Goal: Information Seeking & Learning: Learn about a topic

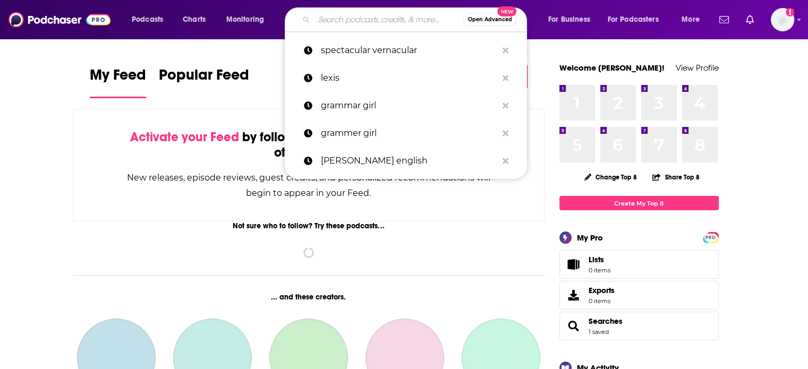
click at [365, 18] on input "Search podcasts, credits, & more..." at bounding box center [388, 19] width 149 height 17
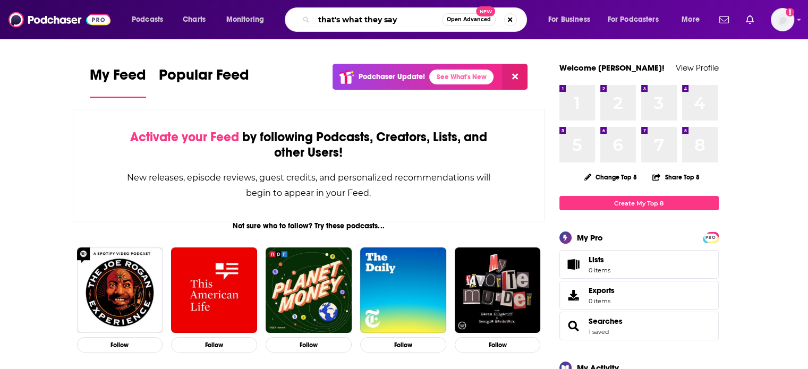
type input "that's what they say"
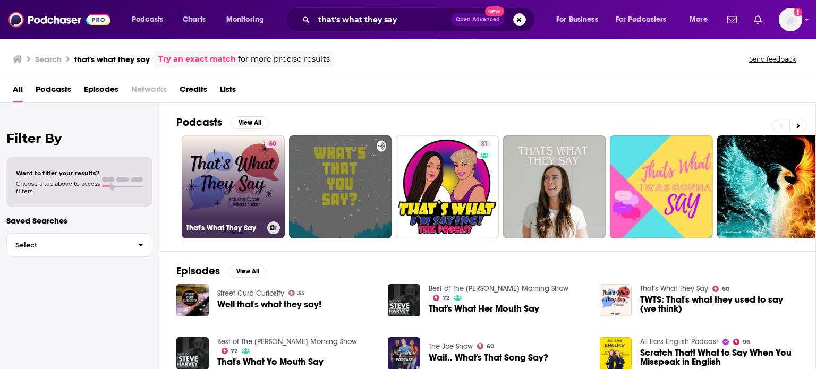
click at [248, 193] on link "60 That's What They Say" at bounding box center [233, 186] width 103 height 103
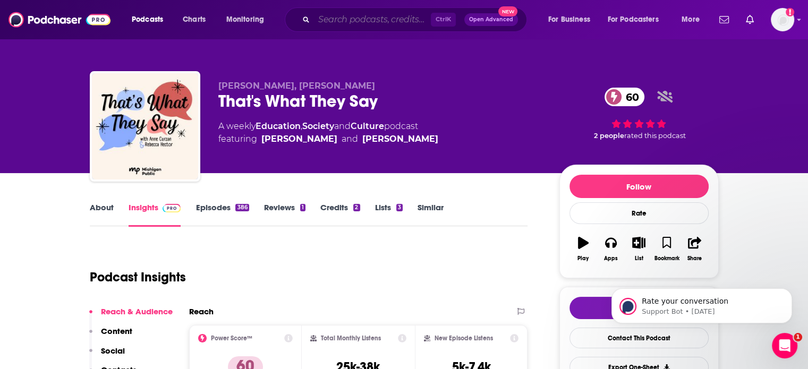
click at [383, 24] on input "Search podcasts, credits, & more..." at bounding box center [372, 19] width 117 height 17
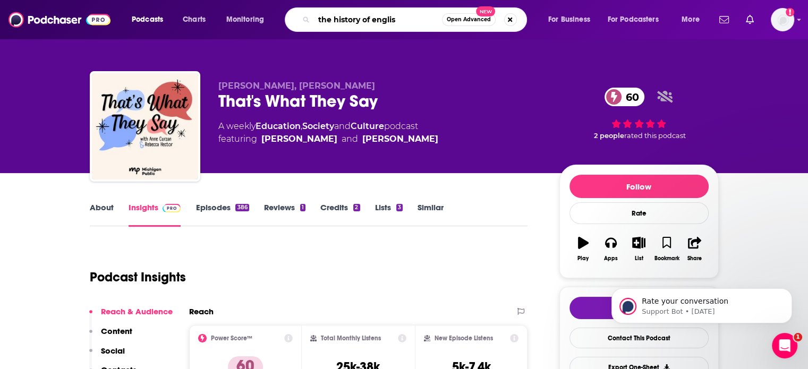
type input "the history of english"
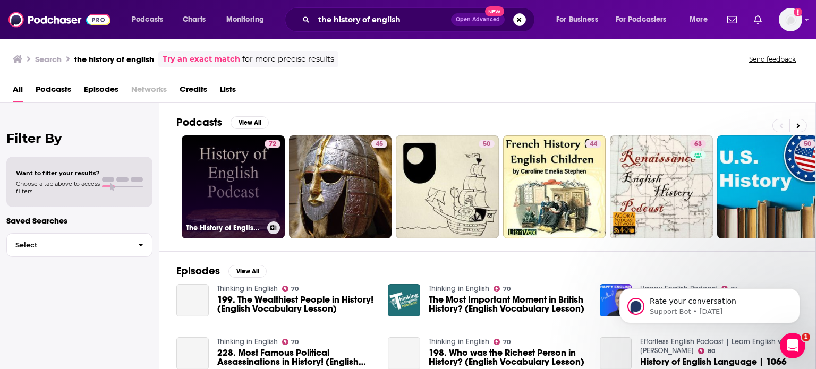
click at [253, 172] on link "72 The History of English Podcast" at bounding box center [233, 186] width 103 height 103
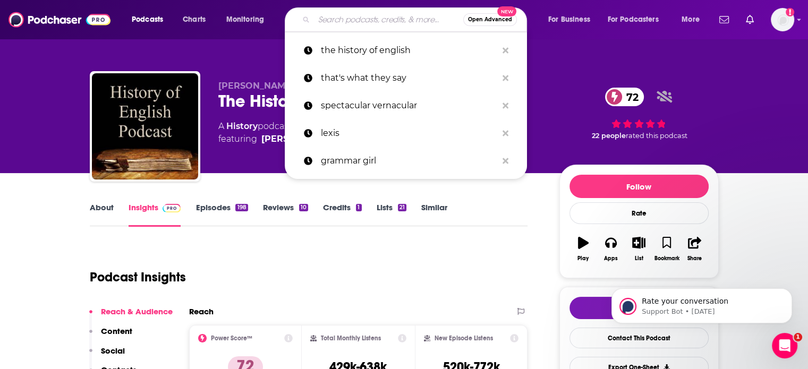
click at [408, 24] on input "Search podcasts, credits, & more..." at bounding box center [388, 19] width 149 height 17
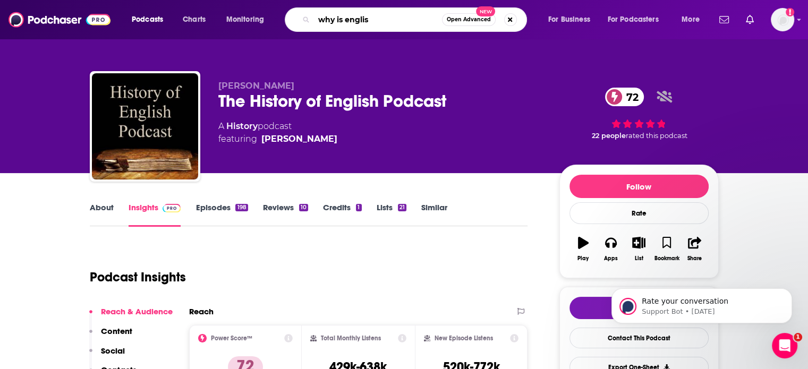
type input "why is english"
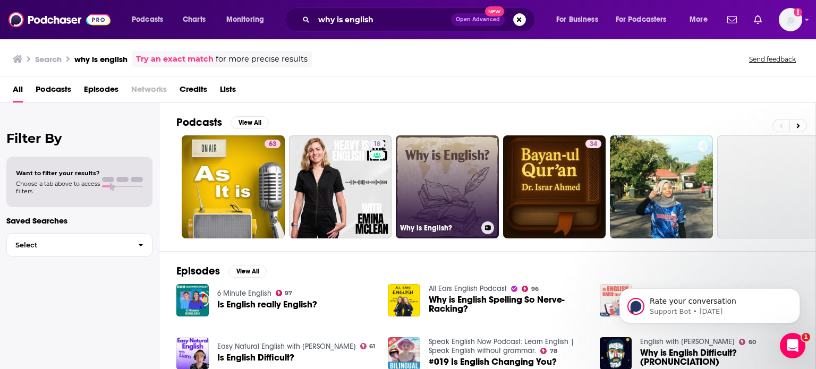
click at [449, 182] on link "Why is English?" at bounding box center [447, 186] width 103 height 103
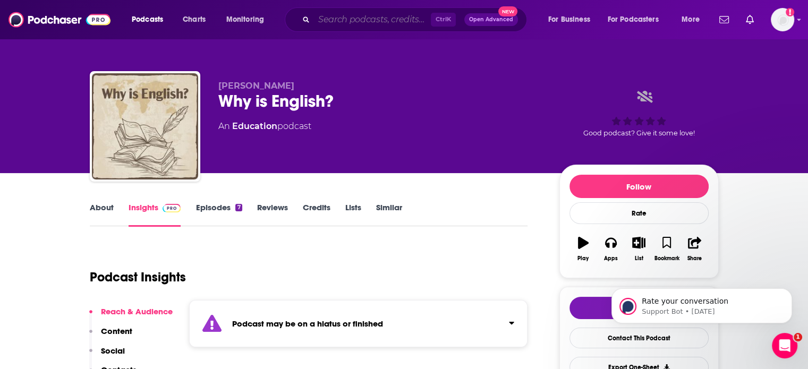
click at [324, 18] on input "Search podcasts, credits, & more..." at bounding box center [372, 19] width 117 height 17
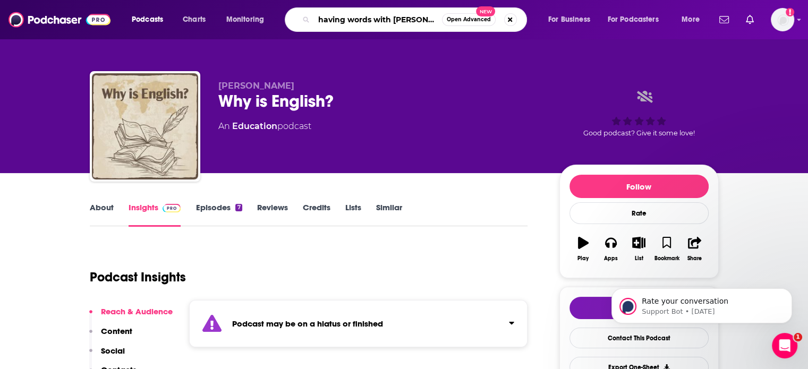
type input "having words with [PERSON_NAME]"
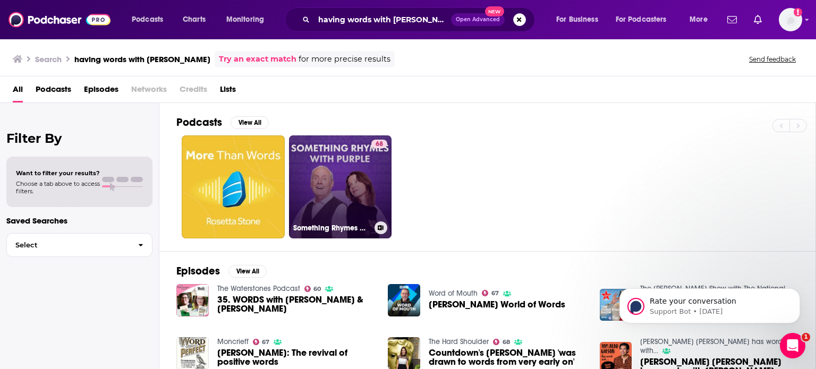
click at [364, 184] on link "68 Something Rhymes with Purple" at bounding box center [340, 186] width 103 height 103
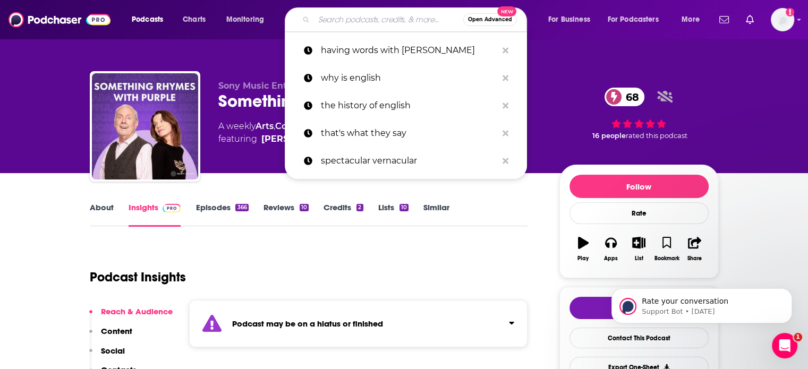
click at [328, 14] on input "Search podcasts, credits, & more..." at bounding box center [388, 19] width 149 height 17
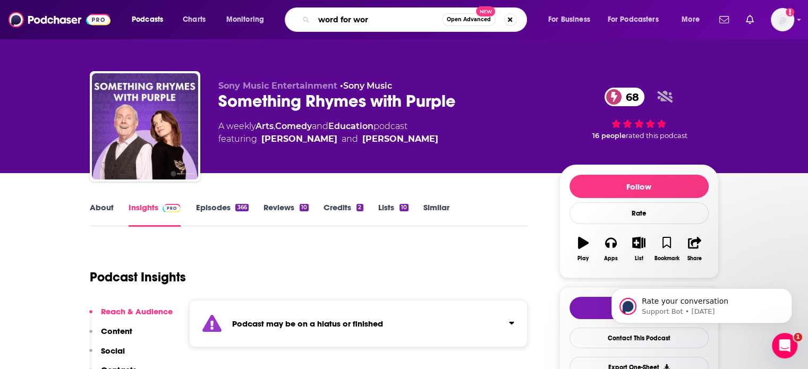
type input "word for word"
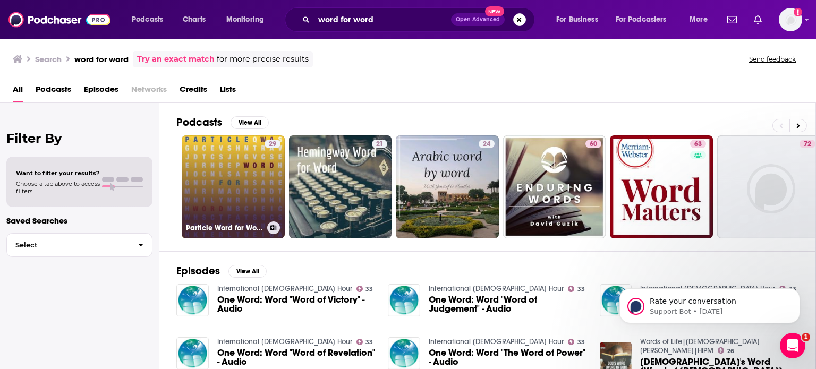
click at [253, 175] on link "29 Particle Word for Word" at bounding box center [233, 186] width 103 height 103
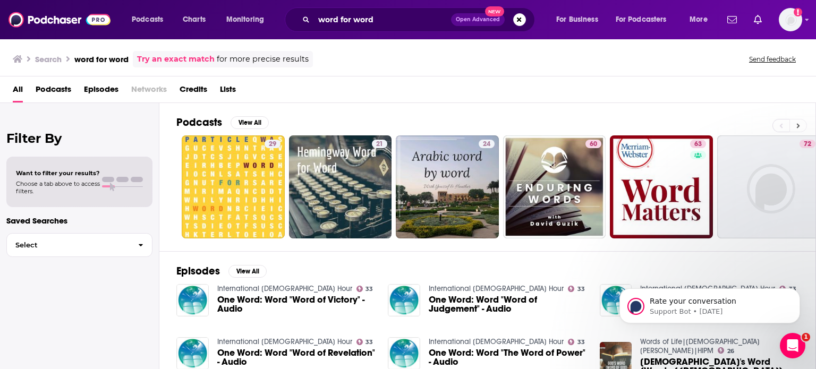
click at [796, 123] on icon at bounding box center [798, 125] width 4 height 7
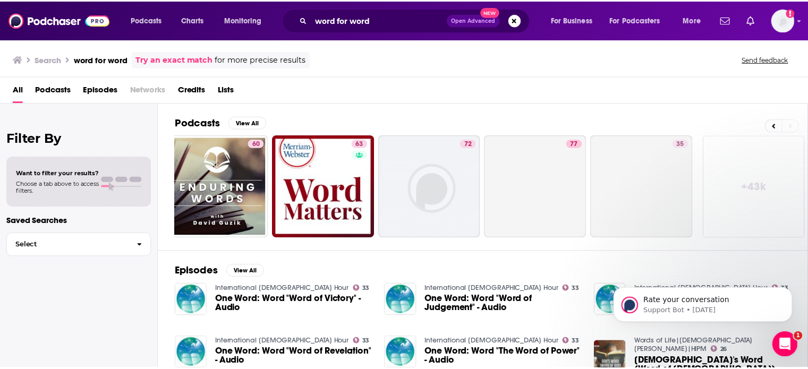
scroll to position [0, 336]
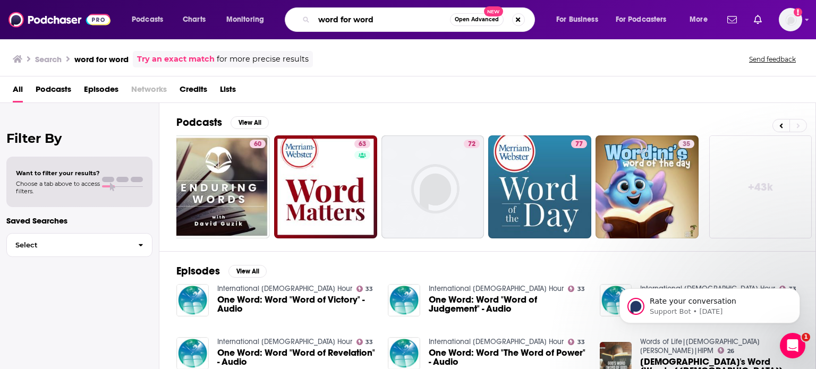
click at [389, 21] on input "word for word" at bounding box center [382, 19] width 136 height 17
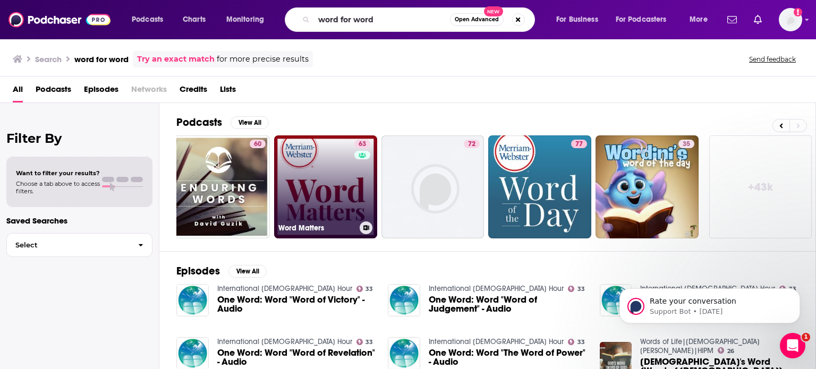
click at [332, 189] on link "63 Word Matters" at bounding box center [325, 186] width 103 height 103
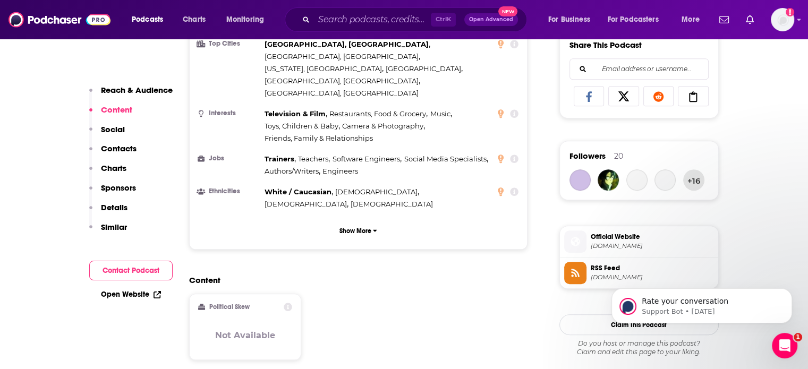
scroll to position [817, 0]
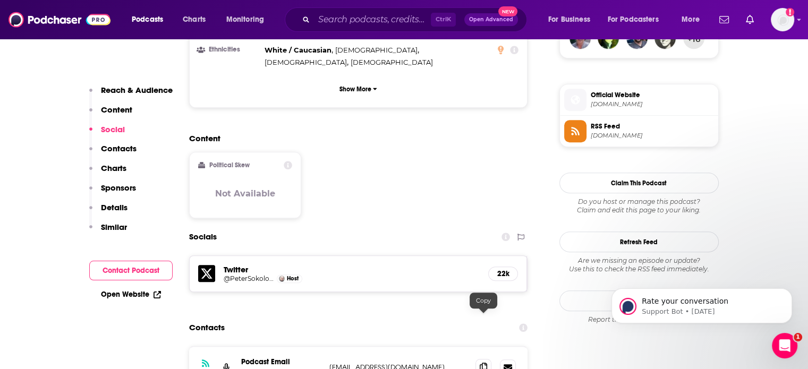
click at [485, 363] on icon at bounding box center [483, 367] width 7 height 8
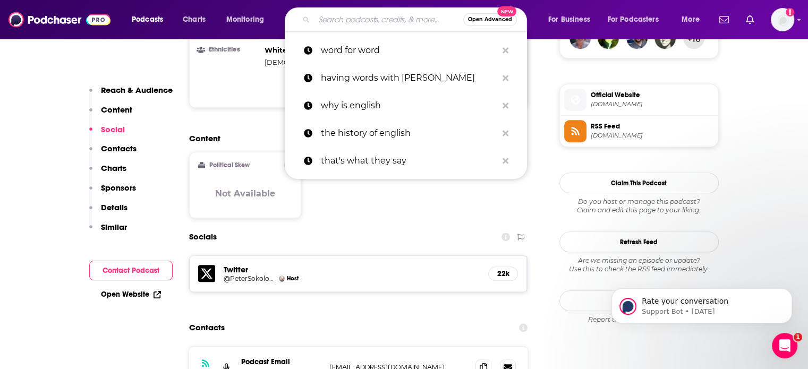
click at [381, 19] on input "Search podcasts, credits, & more..." at bounding box center [388, 19] width 149 height 17
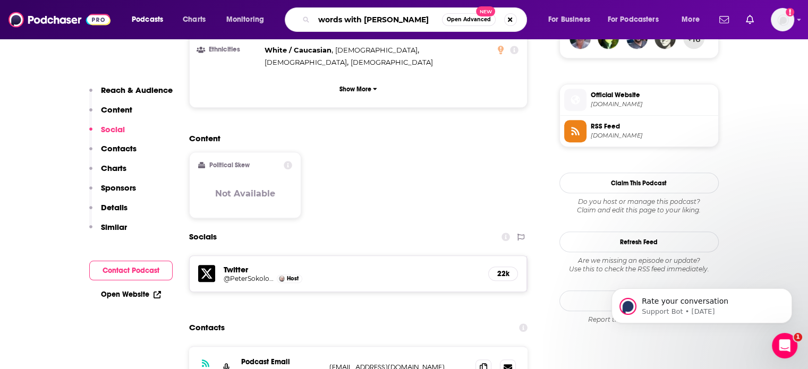
type input "words with [PERSON_NAME]"
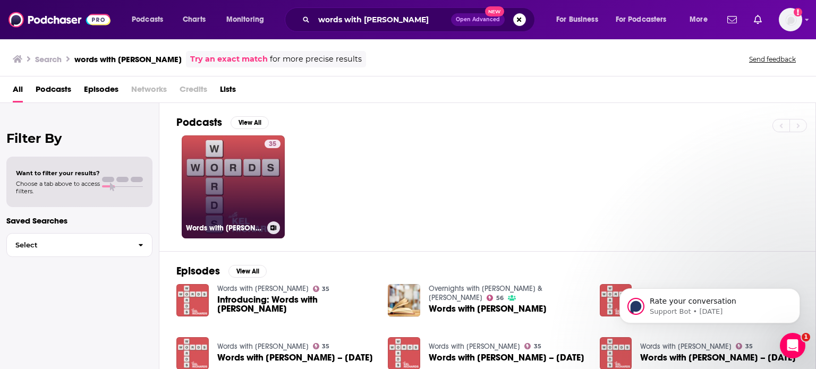
click at [214, 182] on link "35 Words with Kel Richards" at bounding box center [233, 186] width 103 height 103
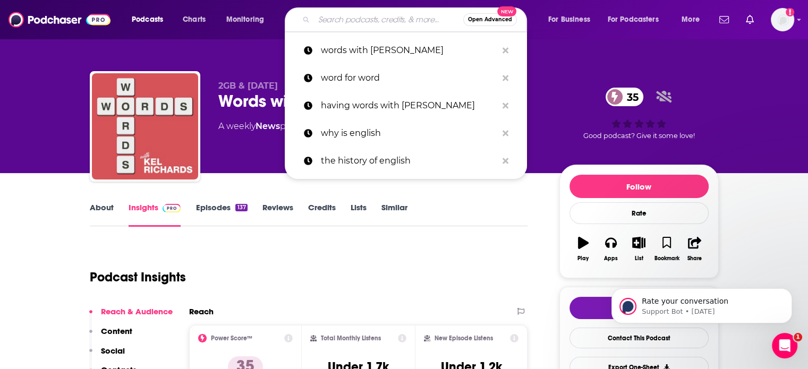
click at [384, 21] on input "Search podcasts, credits, & more..." at bounding box center [388, 19] width 149 height 17
paste input "Animalogy"
type input "Animalogy"
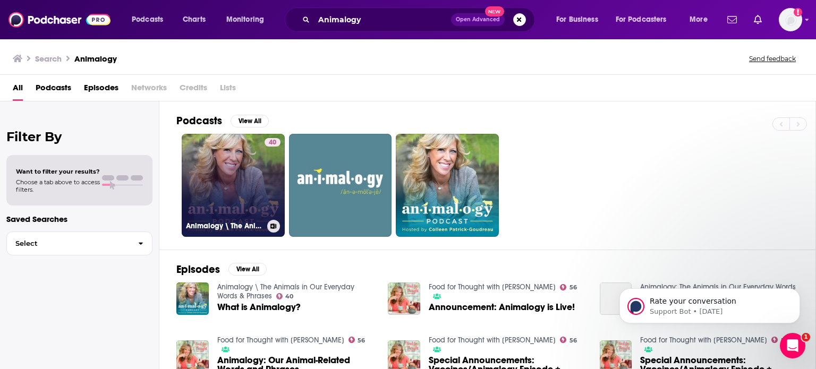
click at [252, 171] on link "40 Animalogy \ The Animals in Our Everyday Words & Phrases" at bounding box center [233, 185] width 103 height 103
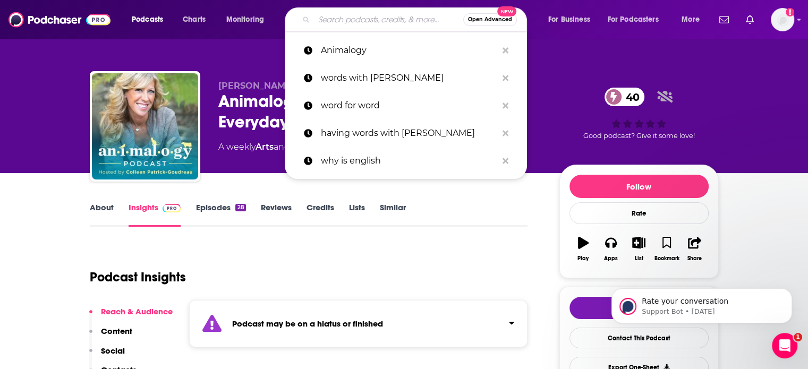
click at [340, 21] on input "Search podcasts, credits, & more..." at bounding box center [388, 19] width 149 height 17
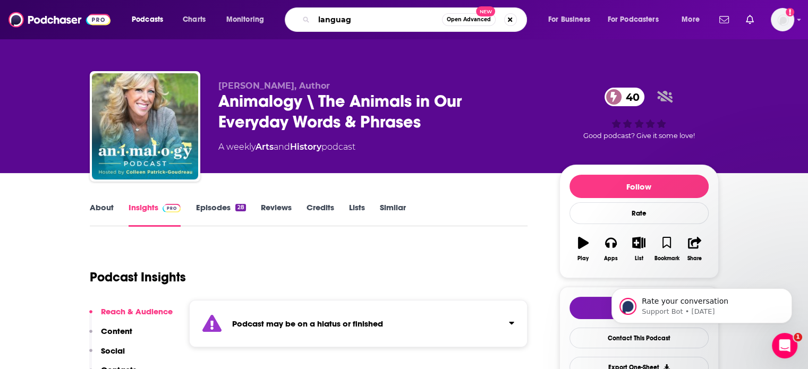
type input "language"
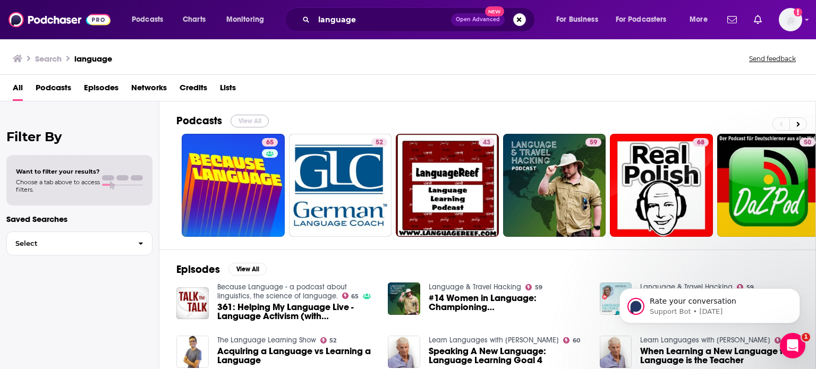
click at [254, 118] on button "View All" at bounding box center [249, 121] width 38 height 13
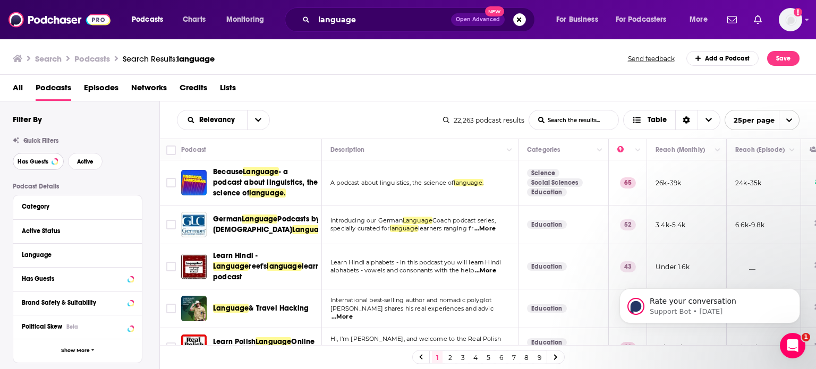
click at [47, 159] on span "Has Guests" at bounding box center [33, 162] width 31 height 6
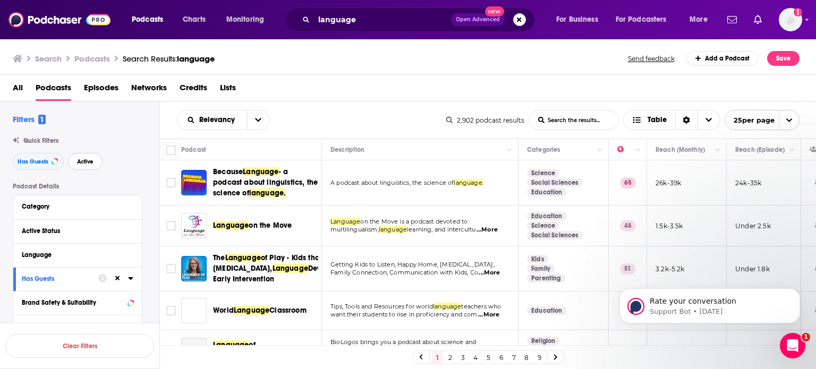
click at [89, 160] on span "Active" at bounding box center [85, 162] width 16 height 6
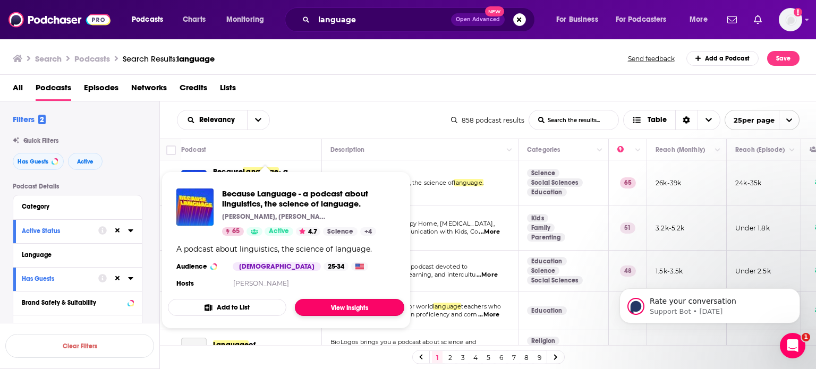
click at [349, 307] on link "View Insights" at bounding box center [349, 307] width 109 height 17
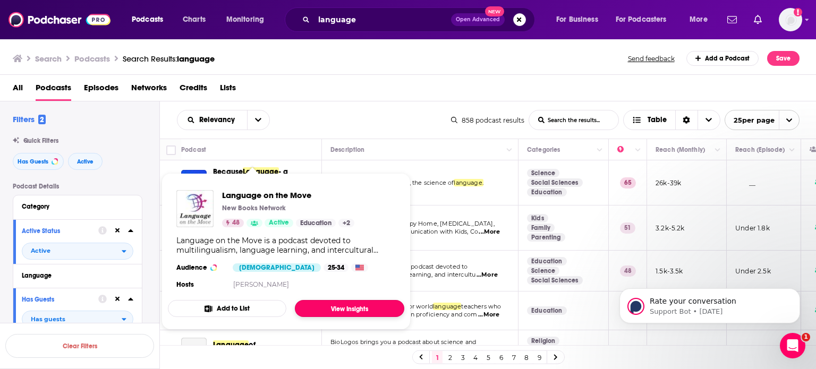
click at [336, 310] on link "View Insights" at bounding box center [349, 308] width 109 height 17
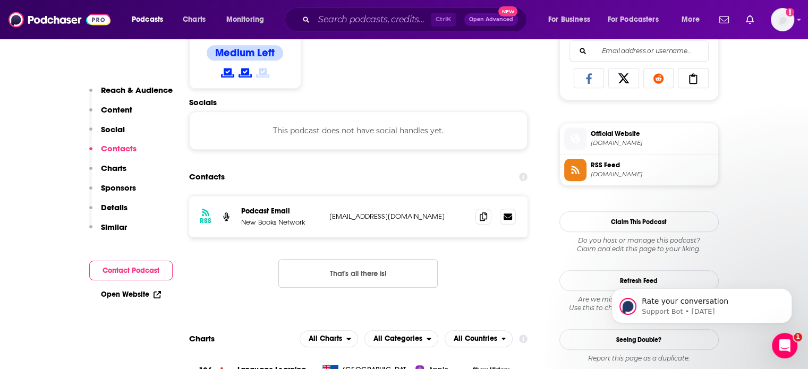
scroll to position [700, 0]
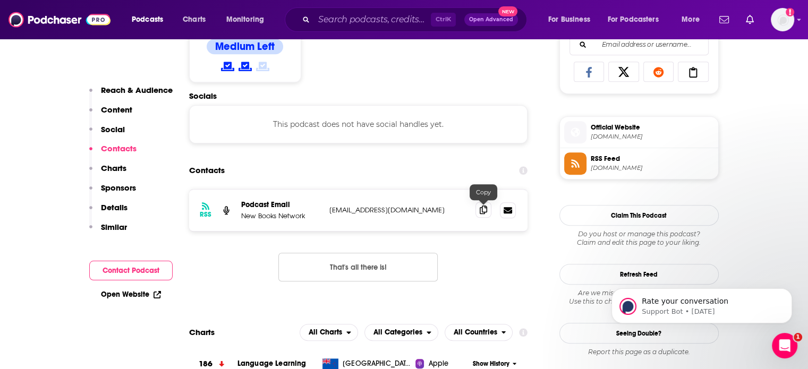
click at [486, 210] on icon at bounding box center [483, 210] width 7 height 8
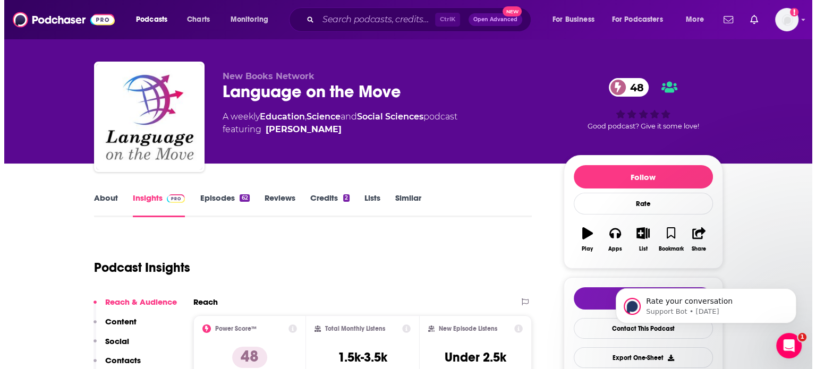
scroll to position [0, 0]
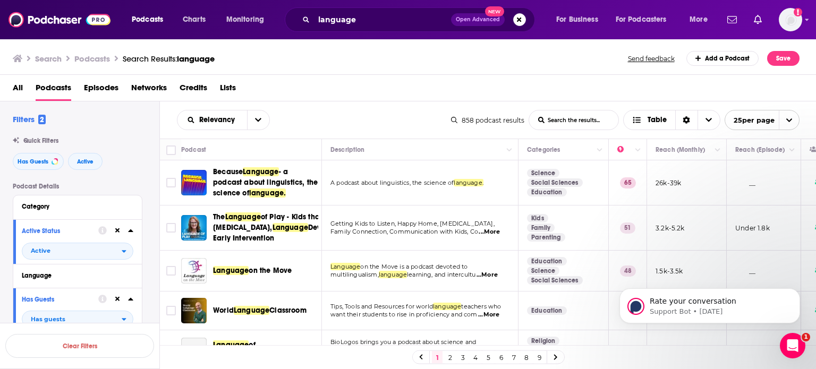
click at [806, 334] on body "Rate your conversation Support Bot • [DATE]" at bounding box center [710, 303] width 204 height 66
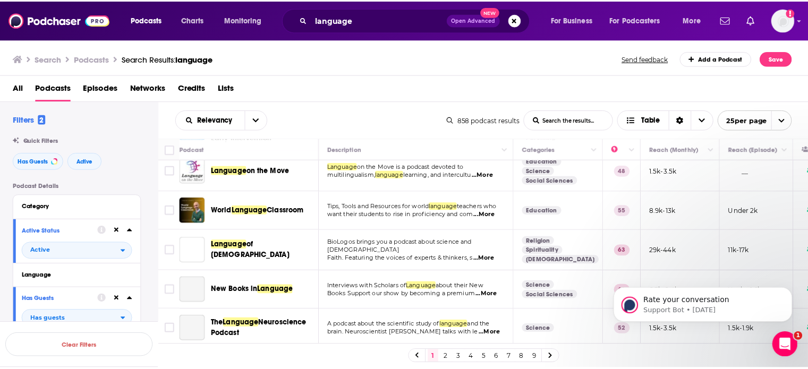
scroll to position [102, 0]
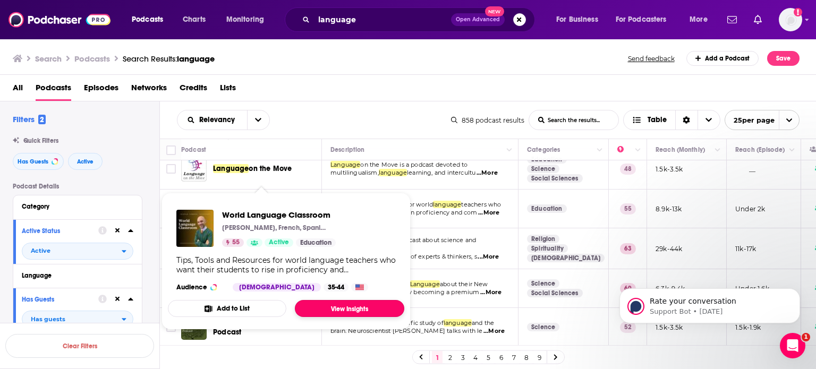
click at [338, 307] on link "View Insights" at bounding box center [349, 308] width 109 height 17
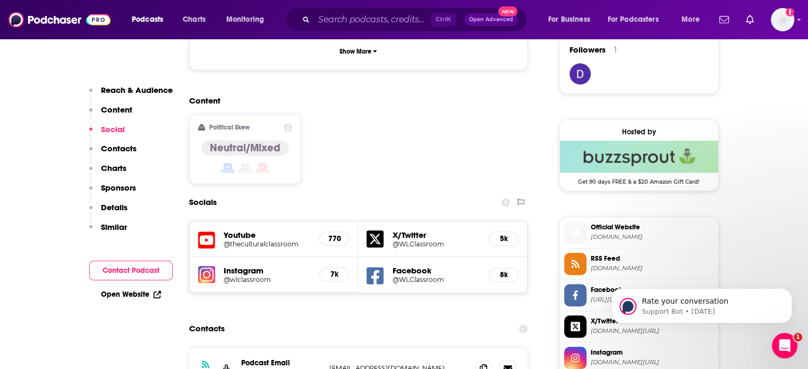
scroll to position [828, 0]
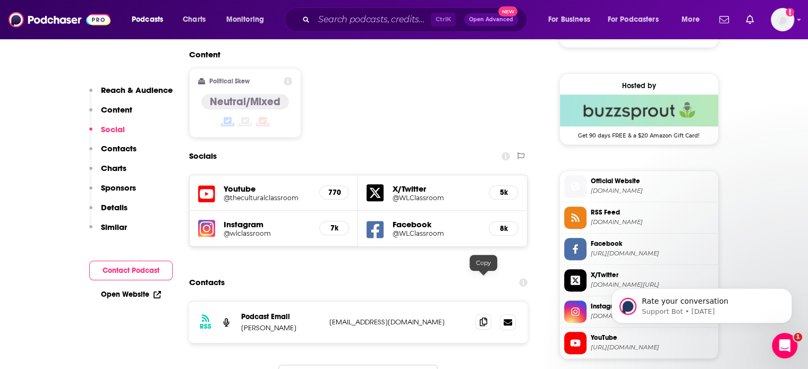
click at [479, 314] on span at bounding box center [483, 322] width 16 height 16
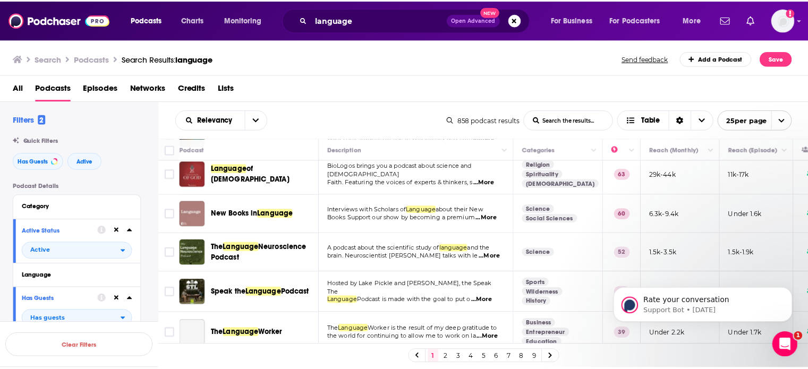
scroll to position [181, 0]
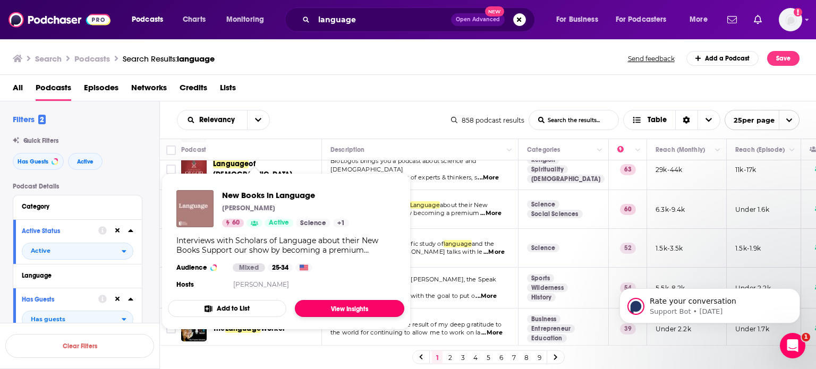
click at [349, 312] on link "View Insights" at bounding box center [349, 308] width 109 height 17
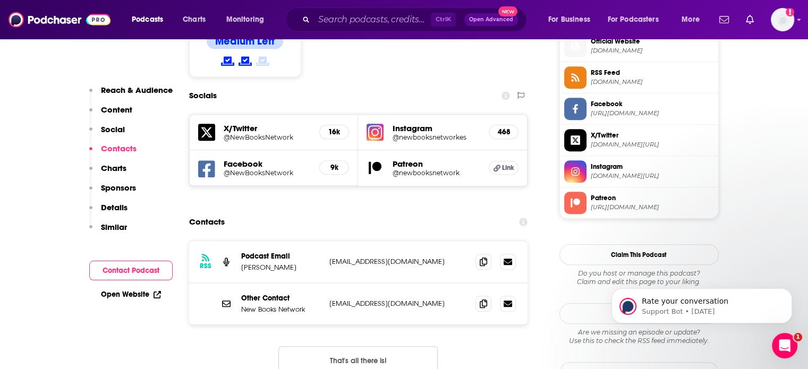
scroll to position [885, 0]
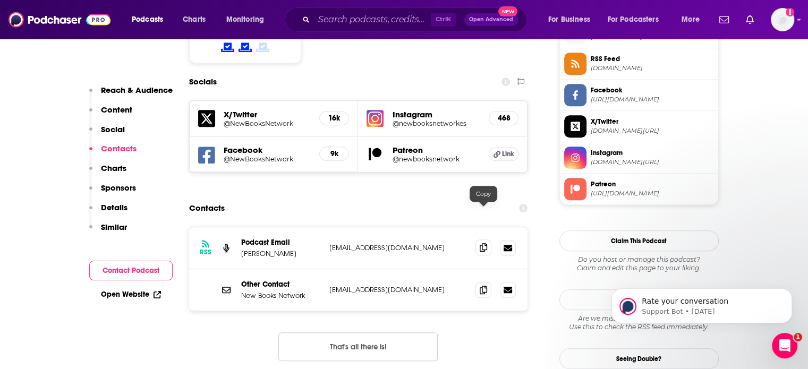
click at [481, 243] on icon at bounding box center [483, 247] width 7 height 8
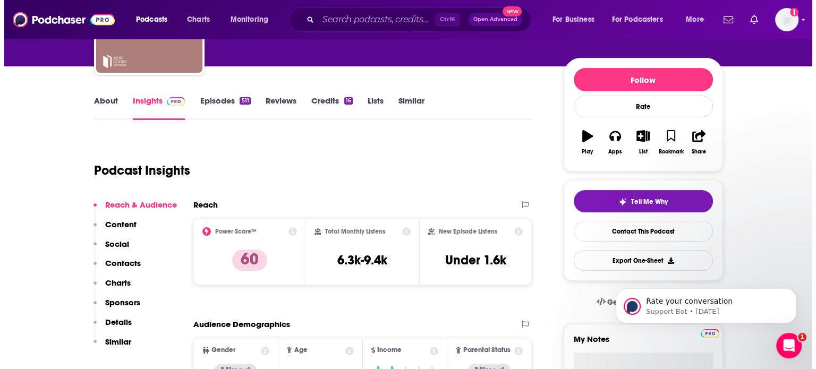
scroll to position [0, 0]
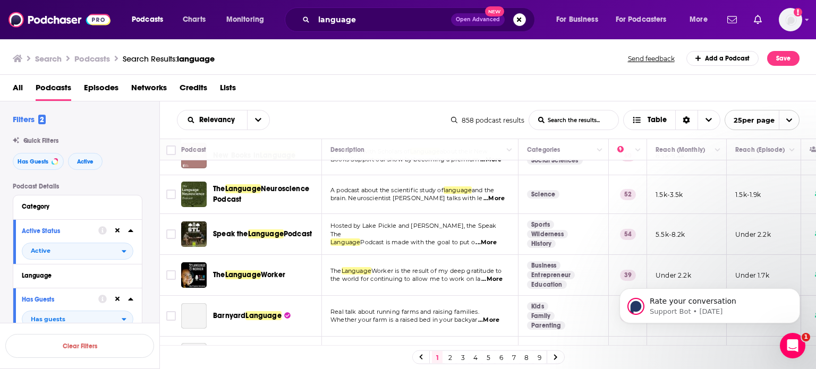
scroll to position [240, 0]
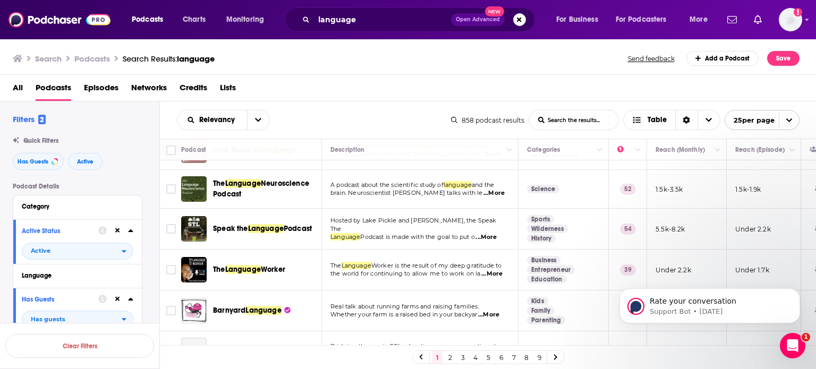
click at [495, 242] on span "...More" at bounding box center [485, 237] width 21 height 8
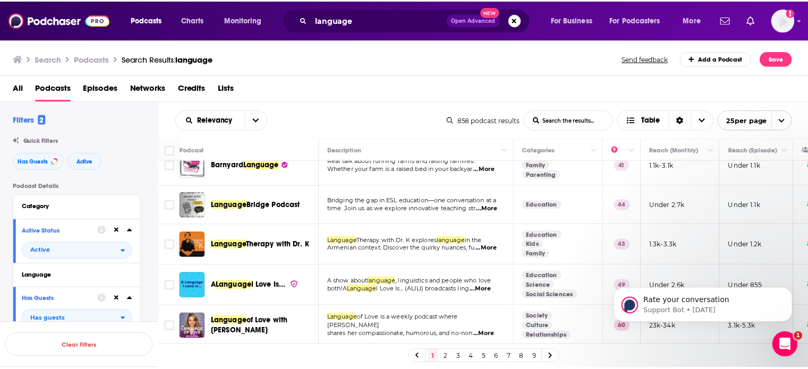
scroll to position [388, 0]
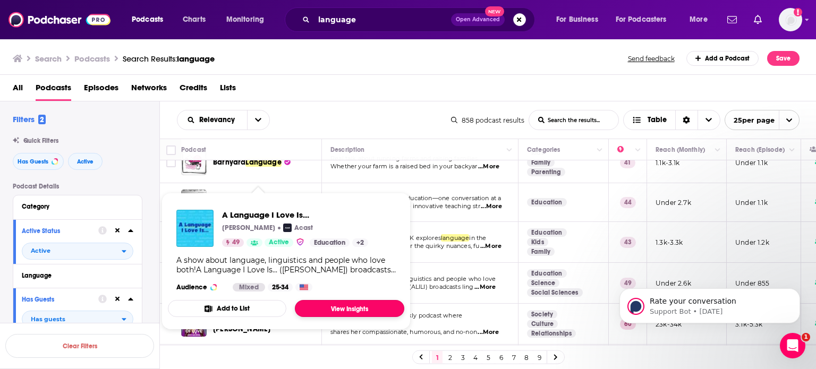
click at [363, 309] on link "View Insights" at bounding box center [349, 308] width 109 height 17
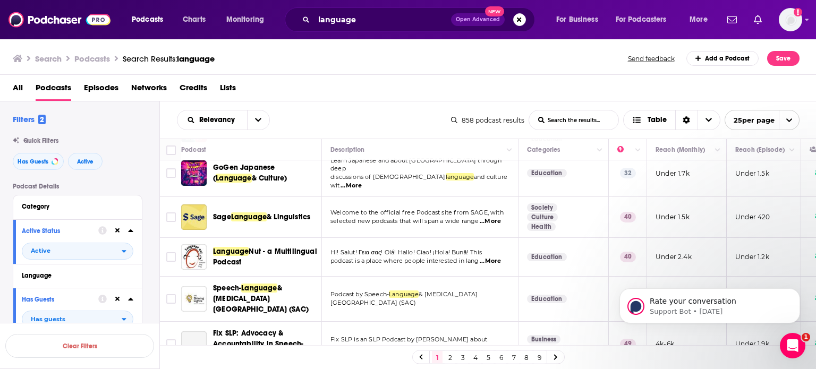
scroll to position [875, 0]
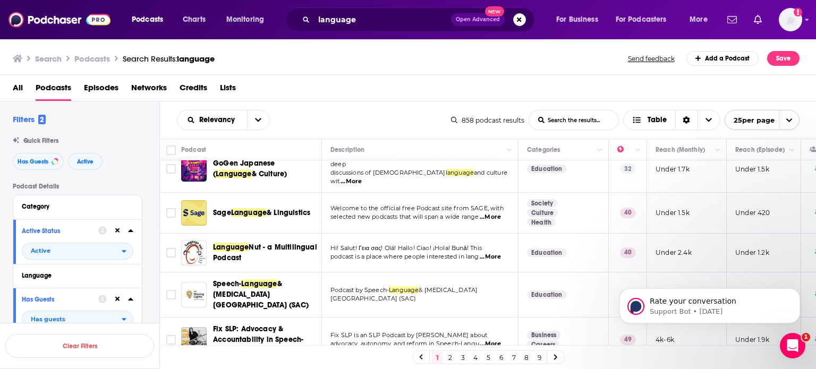
drag, startPoint x: 811, startPoint y: 159, endPoint x: 207, endPoint y: 50, distance: 614.1
click at [554, 358] on icon at bounding box center [555, 357] width 3 height 5
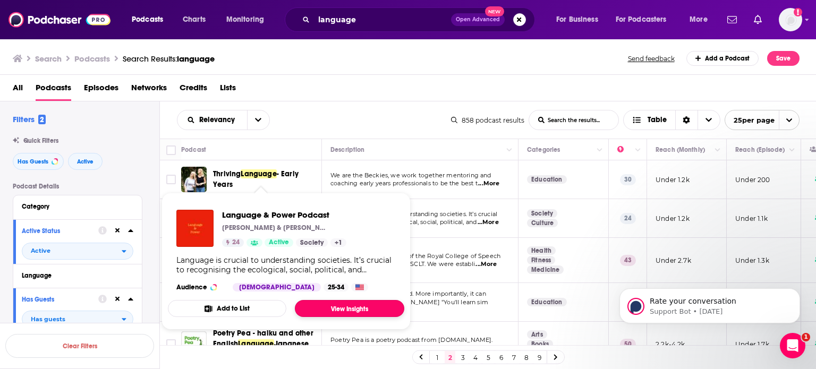
click at [342, 305] on link "View Insights" at bounding box center [349, 308] width 109 height 17
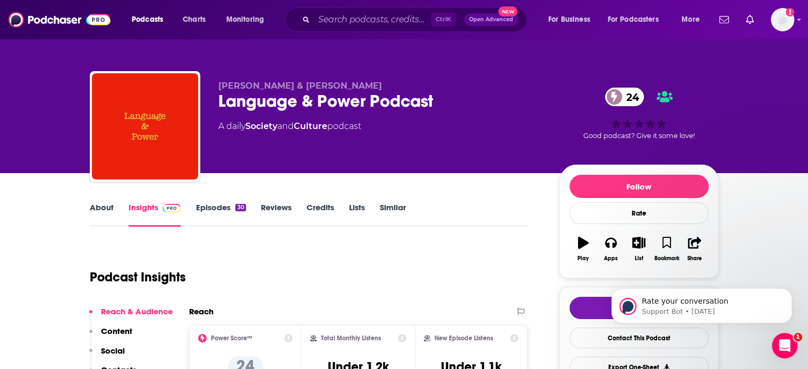
click at [95, 207] on link "About" at bounding box center [102, 214] width 24 height 24
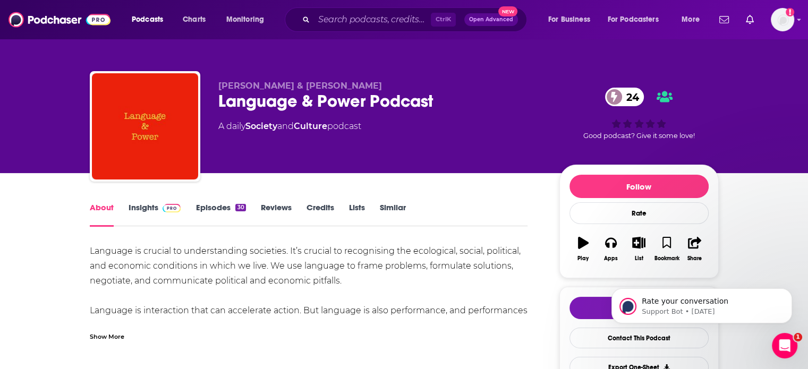
click at [147, 209] on link "Insights" at bounding box center [155, 214] width 53 height 24
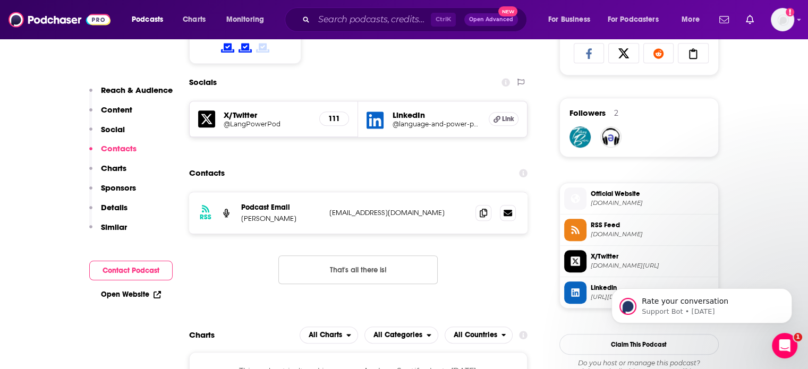
scroll to position [724, 0]
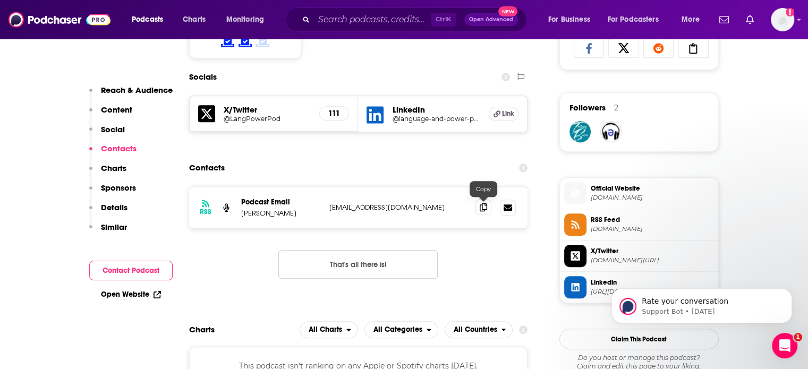
click at [482, 206] on icon at bounding box center [483, 207] width 7 height 8
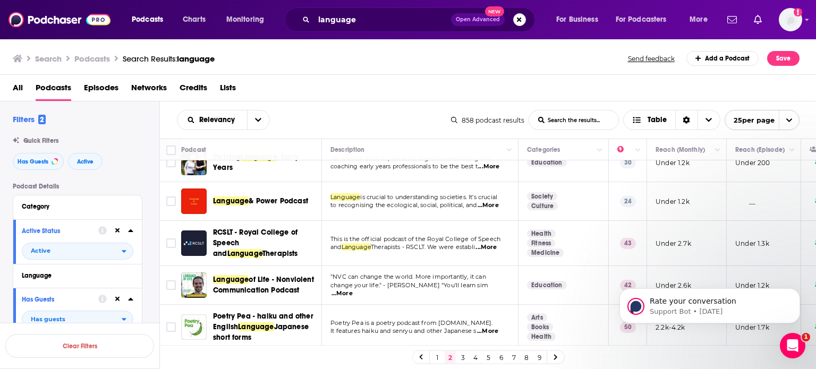
scroll to position [29, 0]
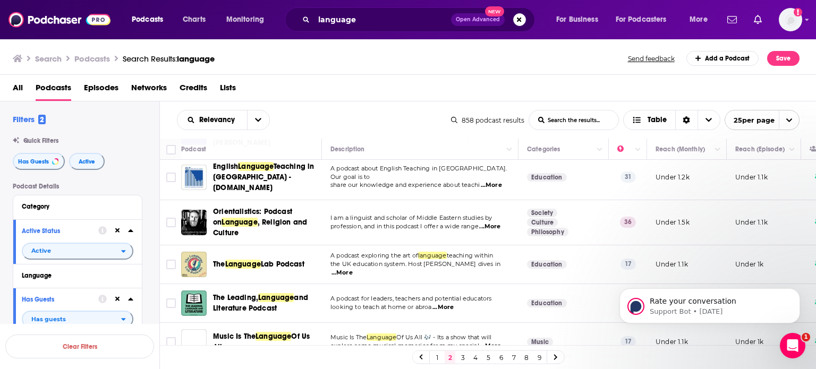
scroll to position [471, 0]
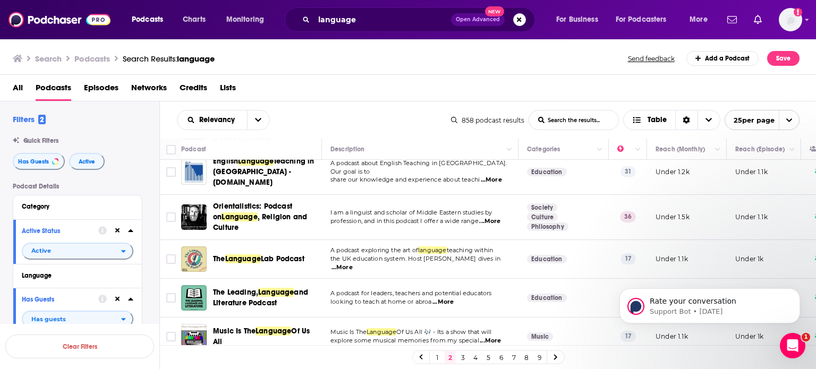
click at [448, 298] on span "...More" at bounding box center [442, 302] width 21 height 8
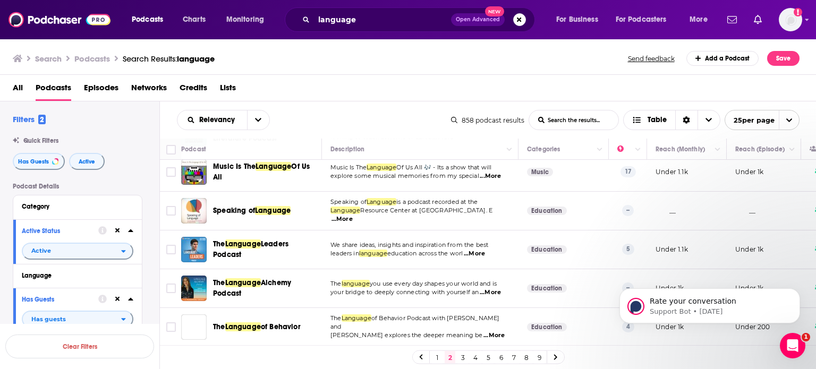
scroll to position [637, 0]
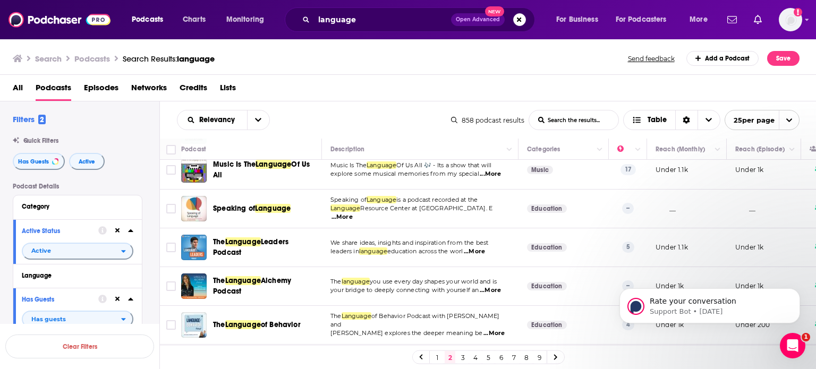
click at [483, 247] on span "...More" at bounding box center [474, 251] width 21 height 8
click at [499, 286] on span "...More" at bounding box center [490, 290] width 21 height 8
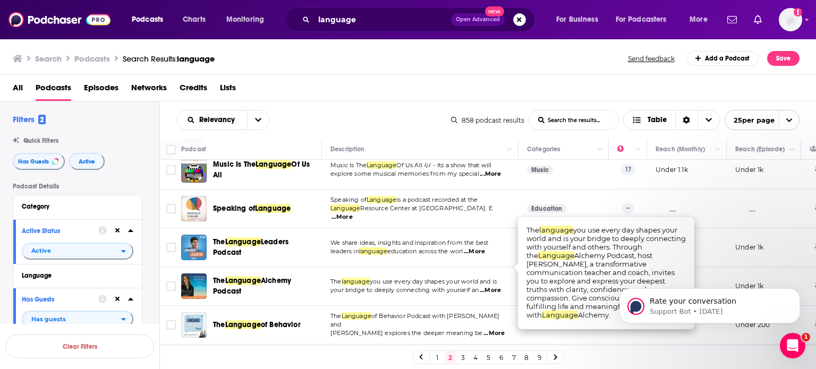
drag, startPoint x: 806, startPoint y: 273, endPoint x: 810, endPoint y: 307, distance: 34.2
click at [810, 307] on body "Rate your conversation Support Bot • [DATE]" at bounding box center [710, 303] width 204 height 66
drag, startPoint x: 808, startPoint y: 290, endPoint x: 810, endPoint y: 326, distance: 35.6
click at [810, 326] on body "Rate your conversation Support Bot • [DATE]" at bounding box center [710, 303] width 204 height 66
click at [807, 332] on body "Rate your conversation Support Bot • [DATE]" at bounding box center [710, 303] width 204 height 66
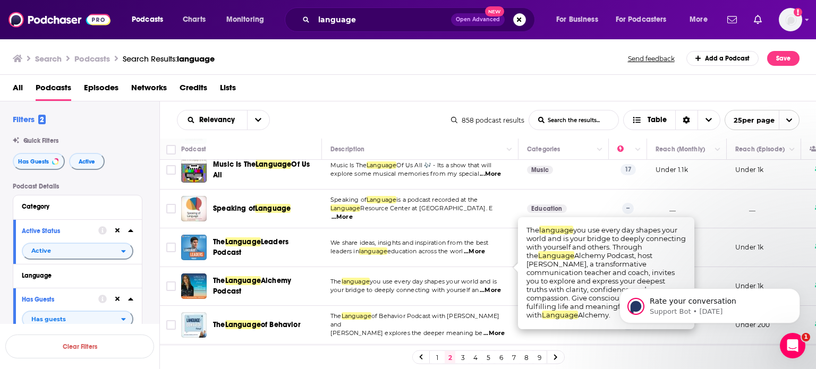
click at [807, 332] on body "Rate your conversation Support Bot • [DATE]" at bounding box center [710, 303] width 204 height 66
click at [793, 338] on icon "Open Intercom Messenger" at bounding box center [791, 345] width 18 height 18
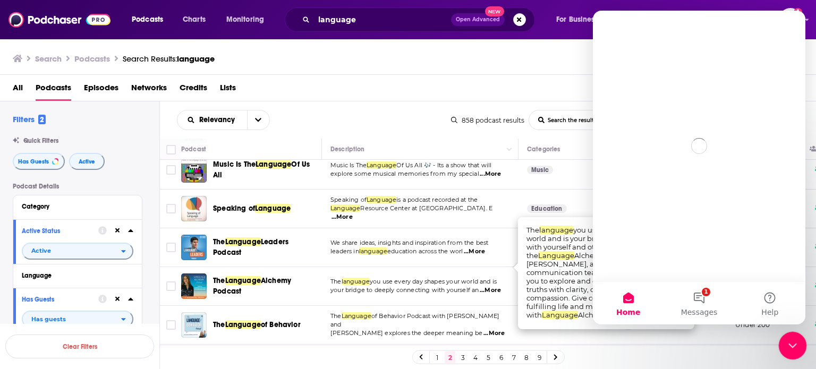
scroll to position [0, 0]
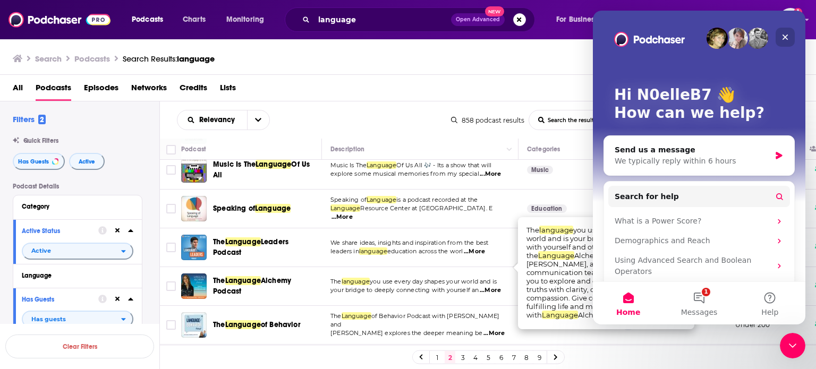
click at [784, 41] on icon "Close" at bounding box center [785, 37] width 8 height 8
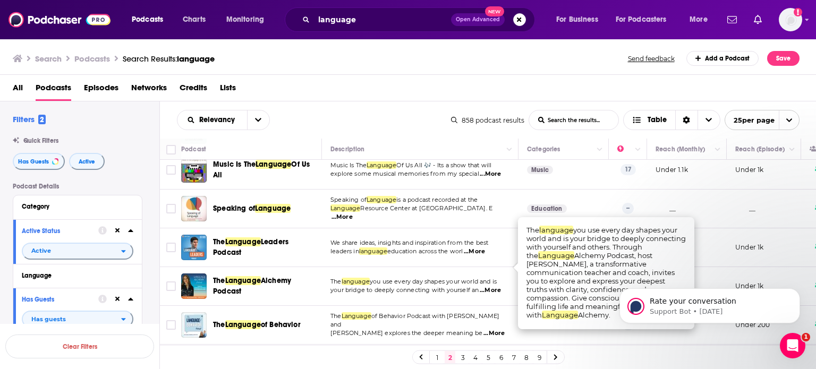
drag, startPoint x: 806, startPoint y: 289, endPoint x: 810, endPoint y: 333, distance: 44.8
click at [810, 333] on body "Rate your conversation Support Bot • [DATE]" at bounding box center [710, 303] width 204 height 66
click at [806, 333] on body "Rate your conversation Support Bot • [DATE]" at bounding box center [710, 303] width 204 height 66
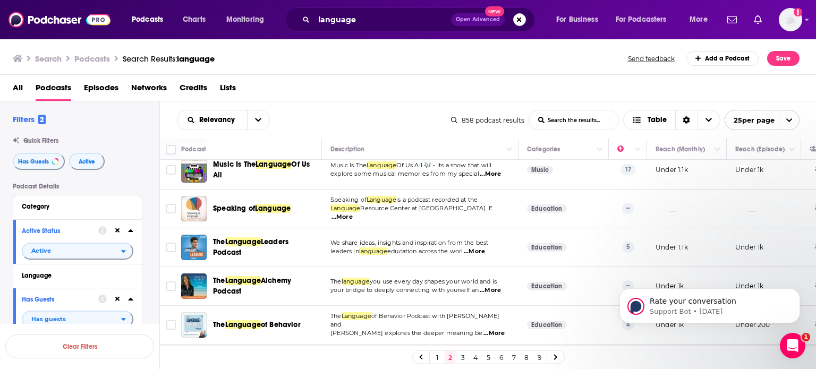
click at [460, 359] on link "3" at bounding box center [462, 357] width 11 height 13
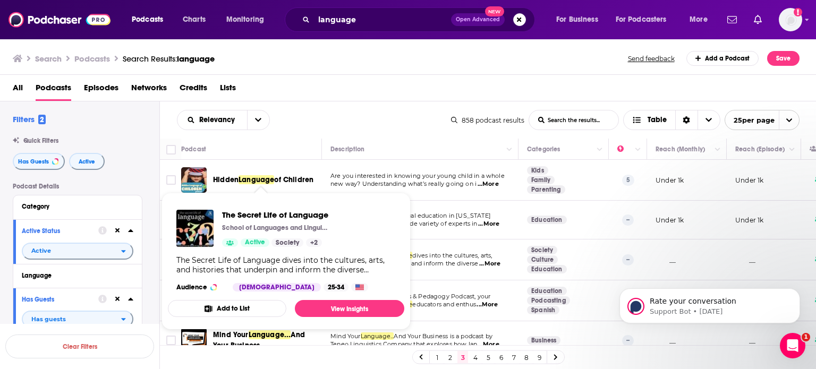
click at [302, 261] on div "The Secret Life of Language dives into the cultures, arts, and histories that u…" at bounding box center [285, 264] width 219 height 19
click at [348, 305] on link "View Insights" at bounding box center [349, 308] width 109 height 17
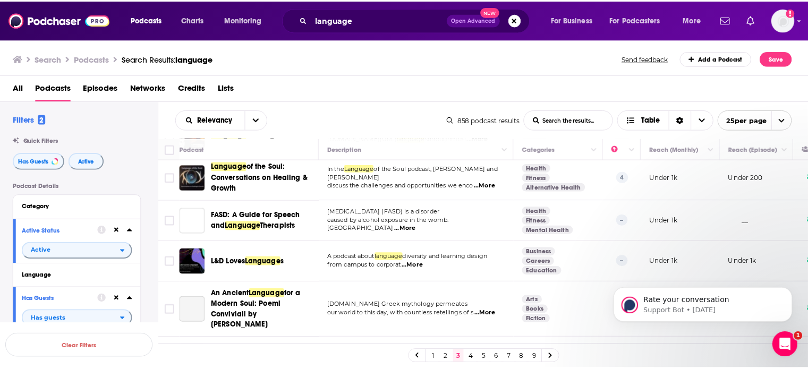
scroll to position [498, 0]
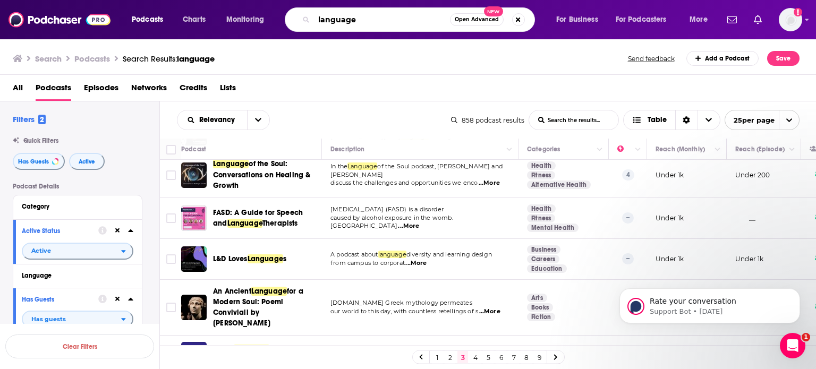
click at [372, 18] on input "language" at bounding box center [382, 19] width 136 height 17
type input "l"
type input "vocal fries"
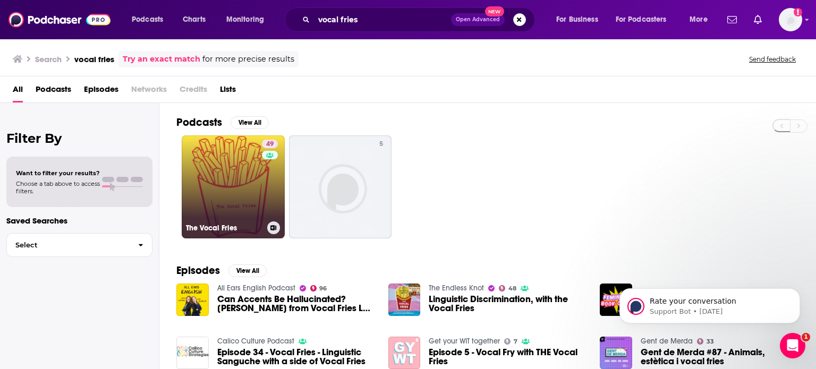
click at [258, 171] on link "49 The Vocal Fries" at bounding box center [233, 186] width 103 height 103
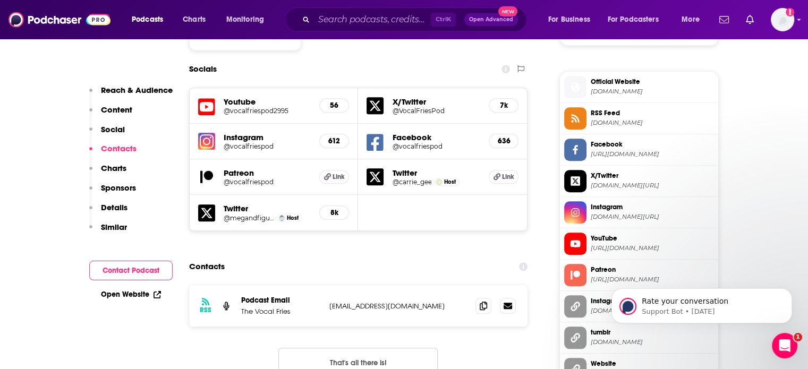
scroll to position [970, 0]
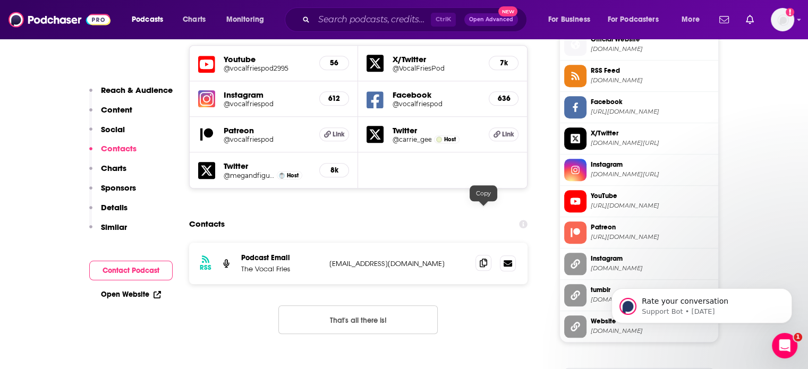
click at [483, 259] on icon at bounding box center [483, 263] width 7 height 8
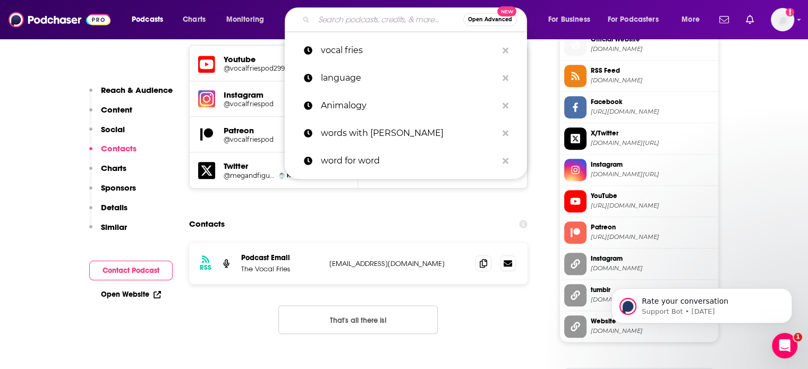
click at [323, 12] on input "Search podcasts, credits, & more..." at bounding box center [388, 19] width 149 height 17
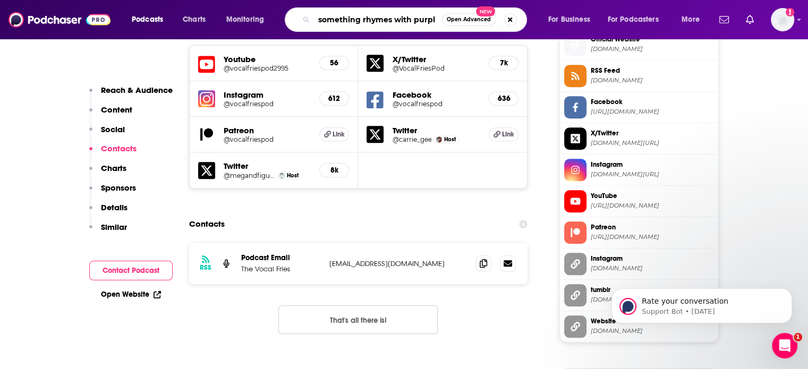
type input "something rhymes with purple"
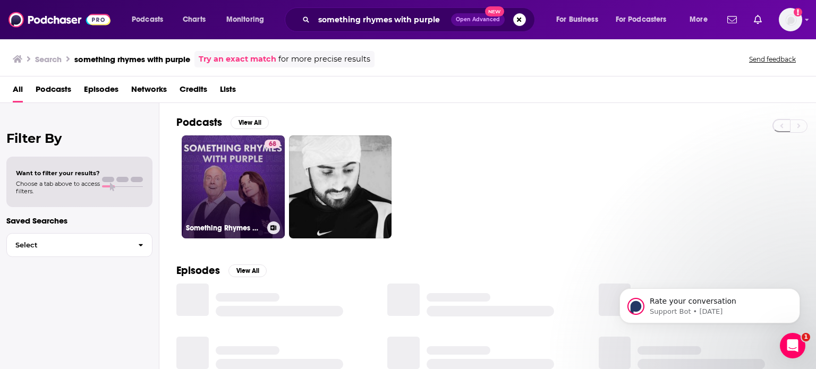
click at [226, 160] on link "68 Something Rhymes with Purple" at bounding box center [233, 186] width 103 height 103
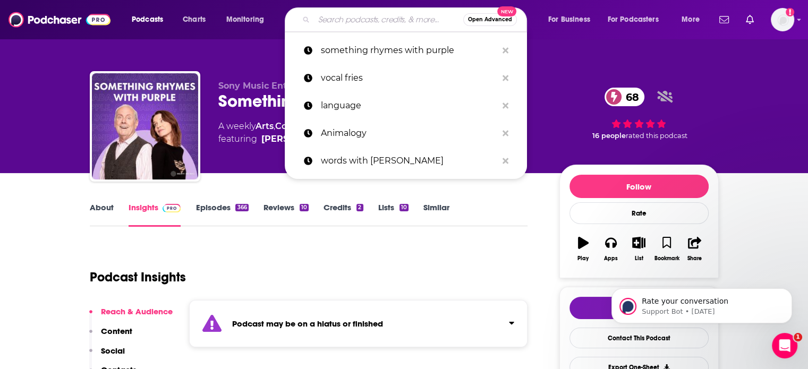
click at [412, 13] on input "Search podcasts, credits, & more..." at bounding box center [388, 19] width 149 height 17
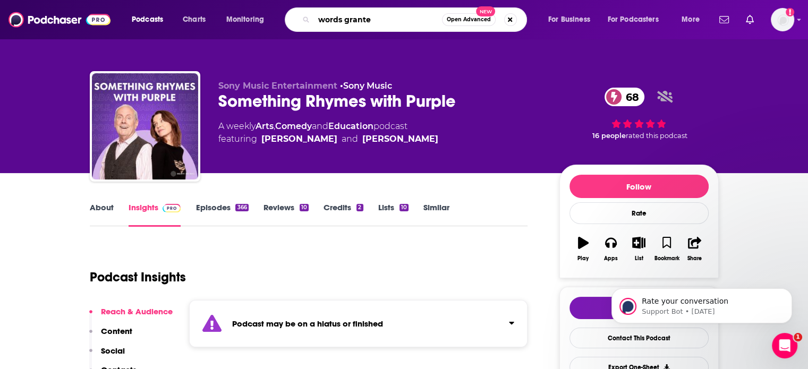
type input "words granted"
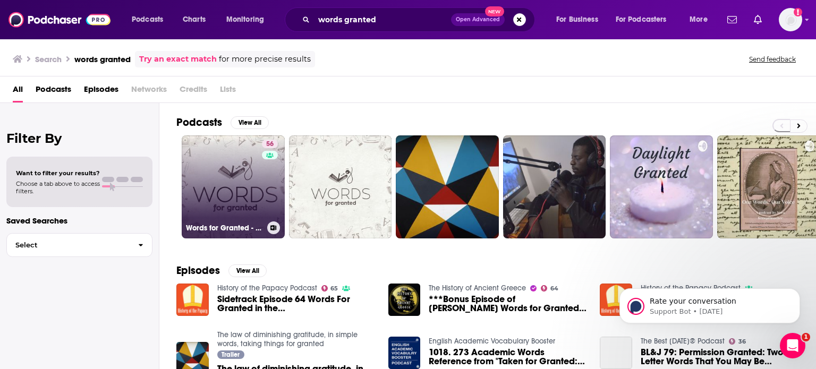
click at [255, 168] on link "56 Words for Granted - An etymology and linguistics podcast" at bounding box center [233, 186] width 103 height 103
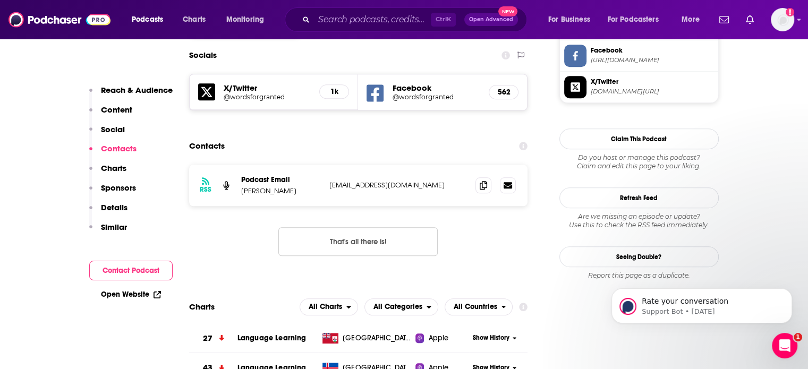
scroll to position [1056, 0]
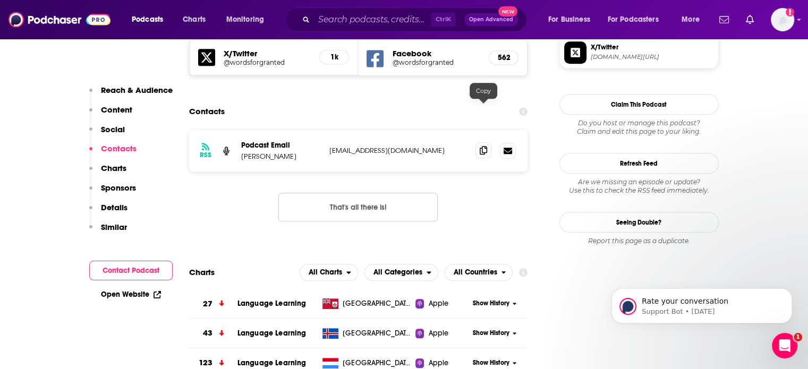
click at [481, 146] on icon at bounding box center [483, 150] width 7 height 8
click at [372, 19] on input "Search podcasts, credits, & more..." at bounding box center [372, 19] width 117 height 17
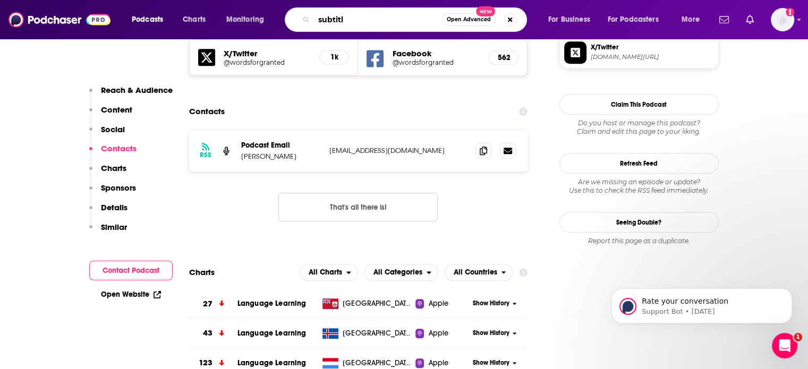
type input "subtitle"
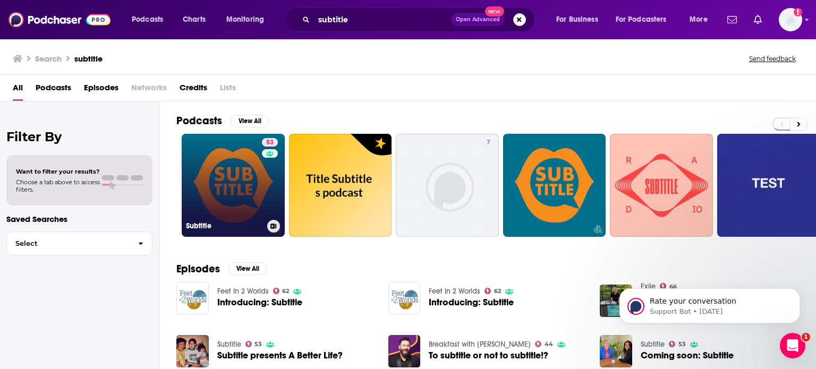
click at [262, 164] on div "53" at bounding box center [271, 179] width 19 height 82
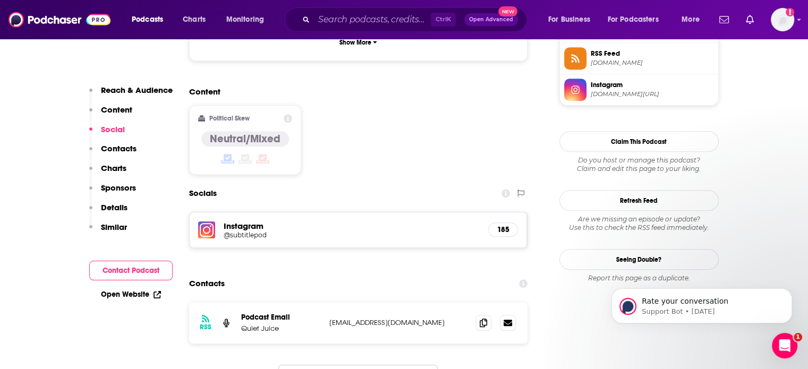
scroll to position [897, 0]
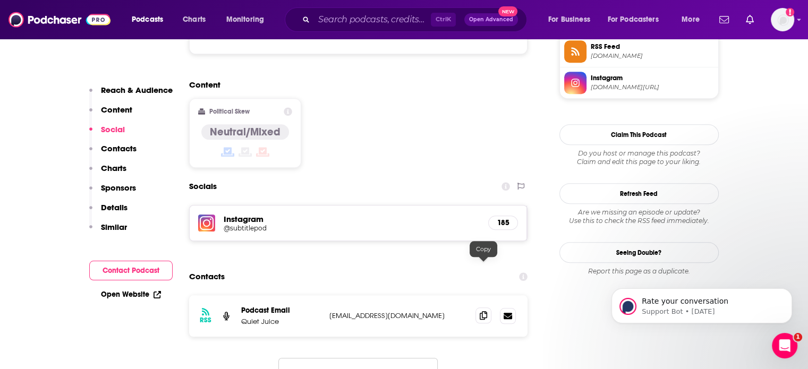
click at [483, 311] on icon at bounding box center [483, 315] width 7 height 8
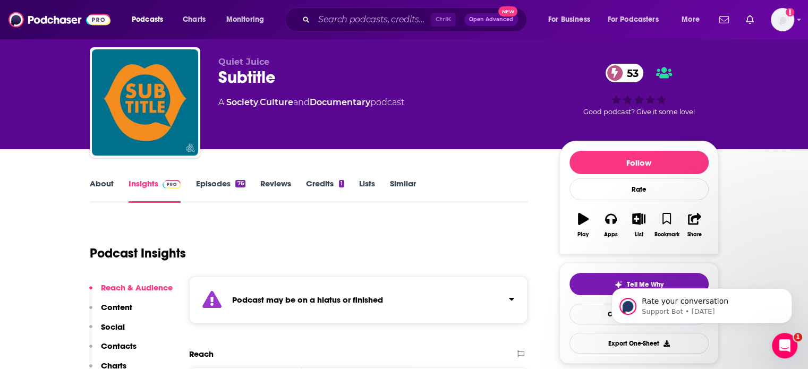
scroll to position [17, 0]
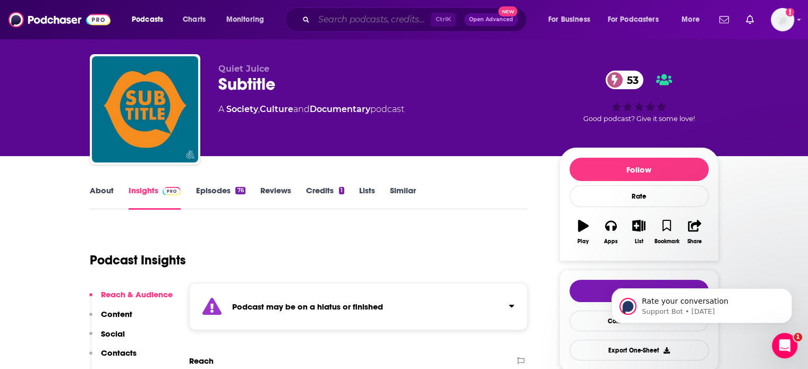
click at [342, 20] on input "Search podcasts, credits, & more..." at bounding box center [372, 19] width 117 height 17
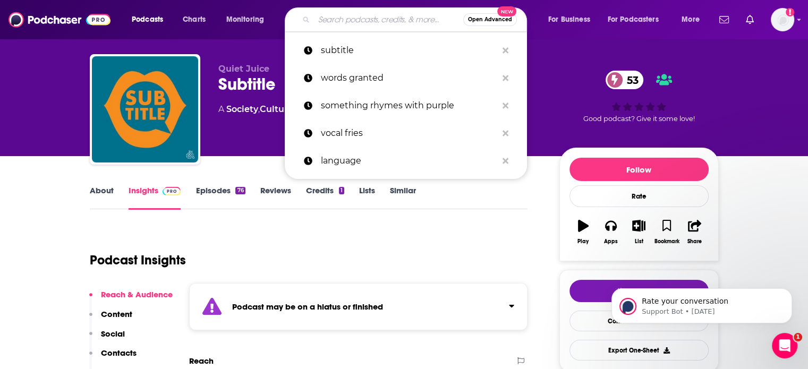
paste input "Lexitecture"
type input "Lexitecture"
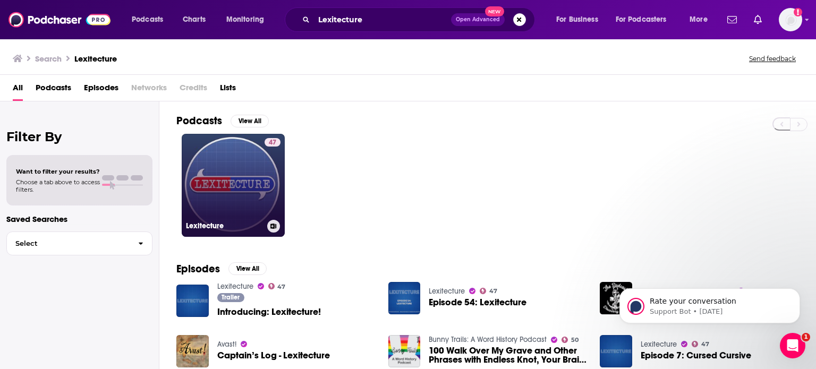
click at [243, 161] on link "47 Lexitecture" at bounding box center [233, 185] width 103 height 103
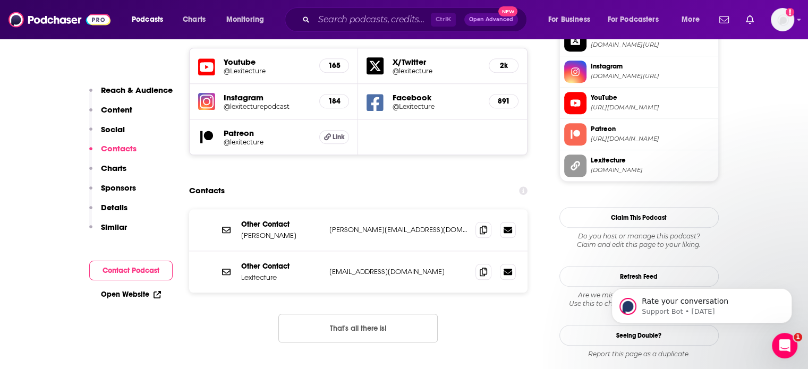
scroll to position [1081, 0]
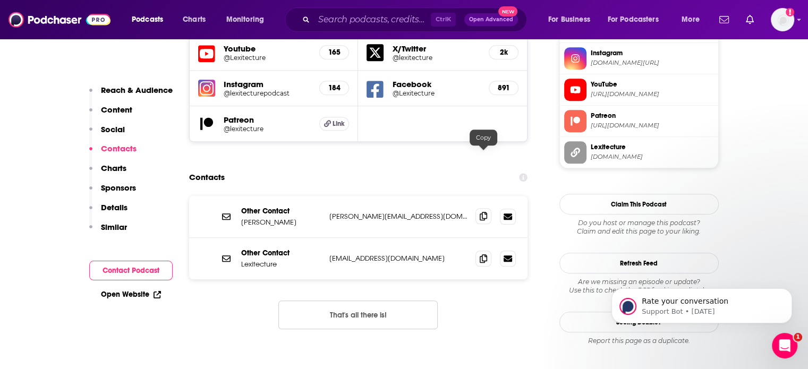
click at [484, 212] on icon at bounding box center [483, 216] width 7 height 8
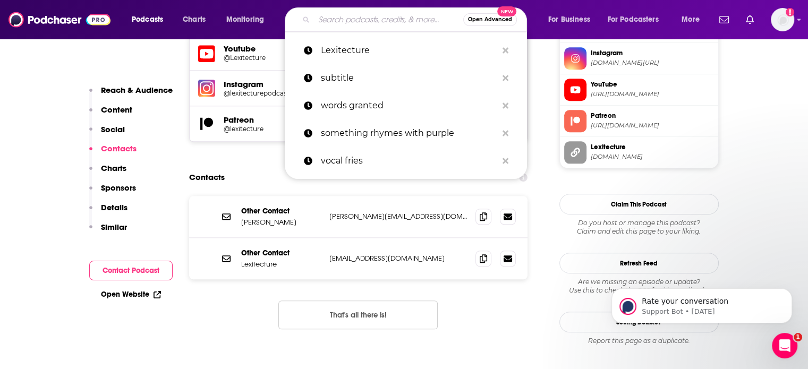
click at [341, 16] on input "Search podcasts, credits, & more..." at bounding box center [388, 19] width 149 height 17
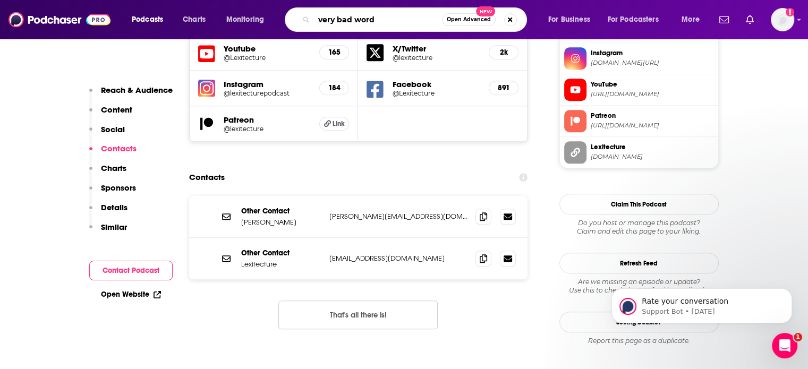
type input "very bad words"
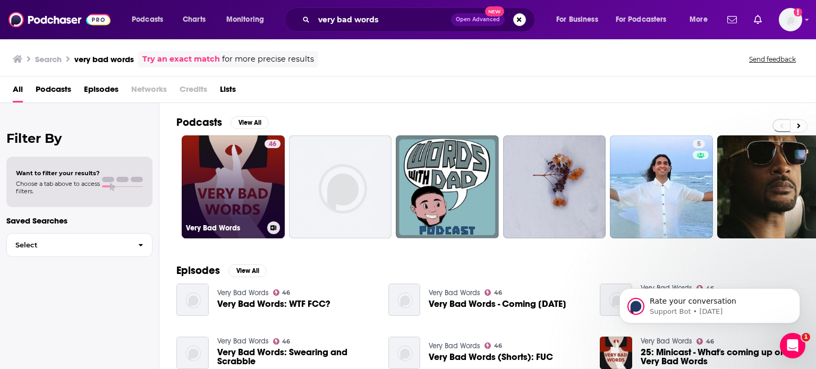
click at [253, 168] on link "46 Very Bad Words" at bounding box center [233, 186] width 103 height 103
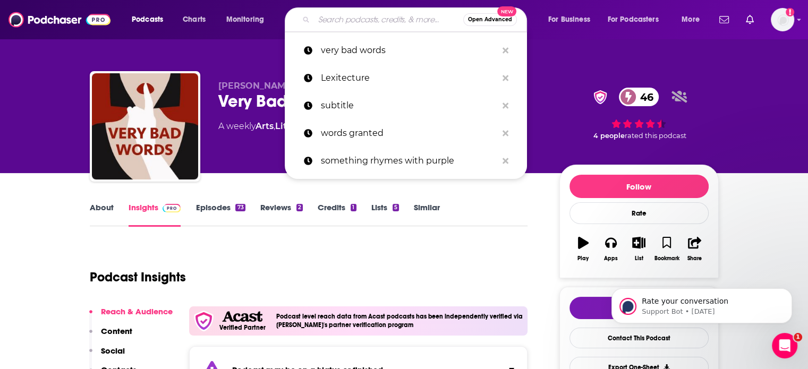
click at [360, 20] on input "Search podcasts, credits, & more..." at bounding box center [388, 19] width 149 height 17
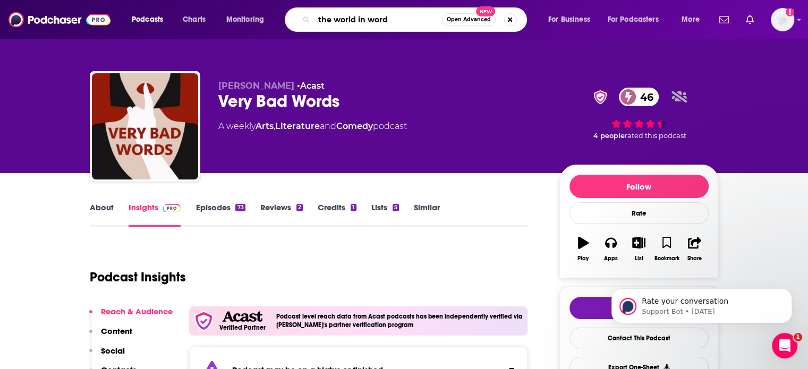
type input "the world in words"
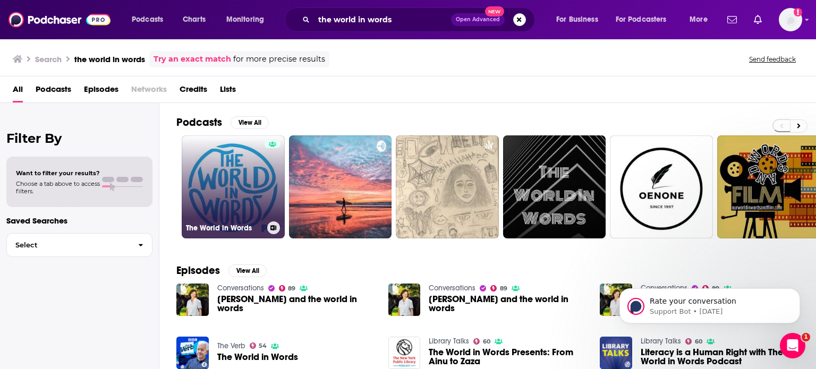
click at [257, 174] on link "The World in Words" at bounding box center [233, 186] width 103 height 103
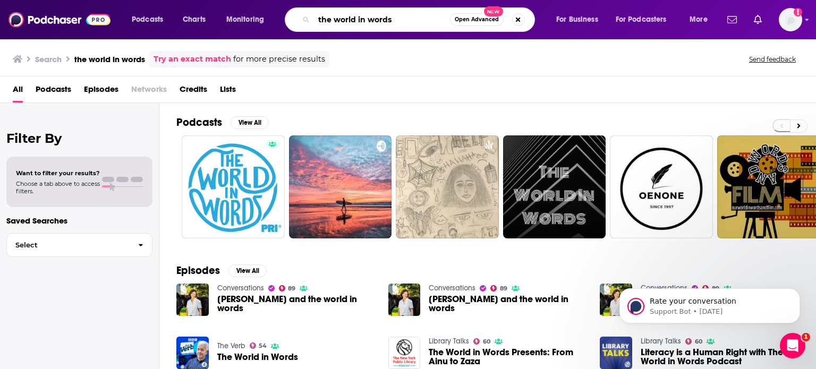
click at [393, 16] on input "the world in words" at bounding box center [382, 19] width 136 height 17
type input "the word nerds archive"
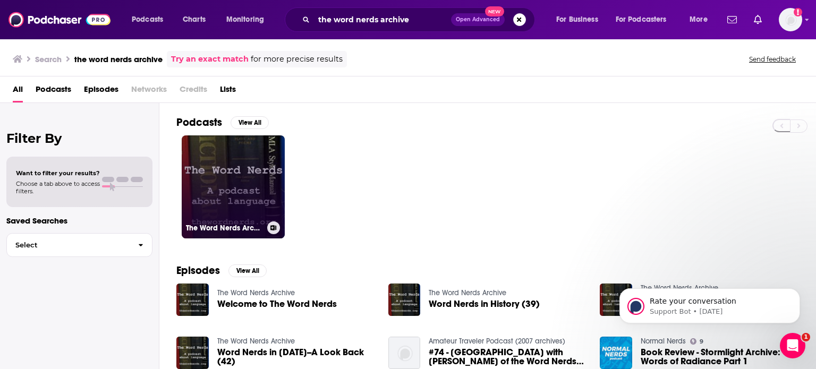
click at [260, 181] on link "The Word Nerds Archive" at bounding box center [233, 186] width 103 height 103
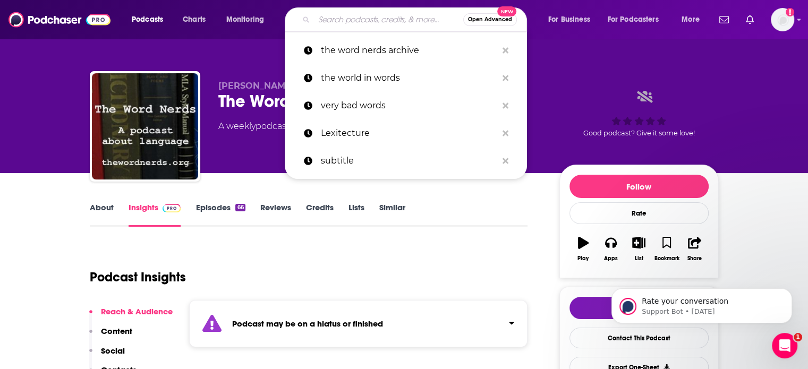
click at [367, 18] on input "Search podcasts, credits, & more..." at bounding box center [388, 19] width 149 height 17
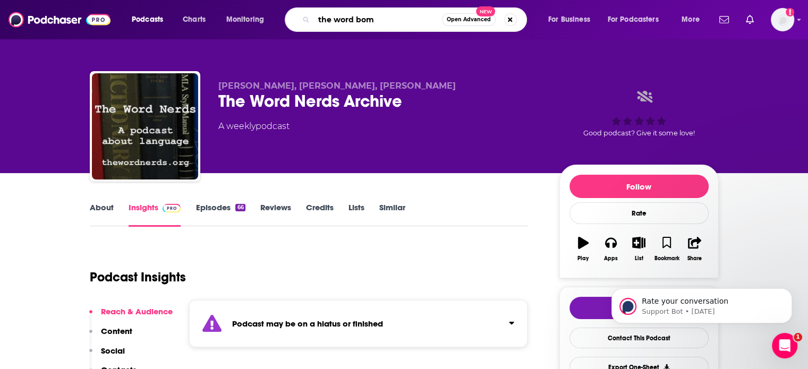
type input "the word bomb"
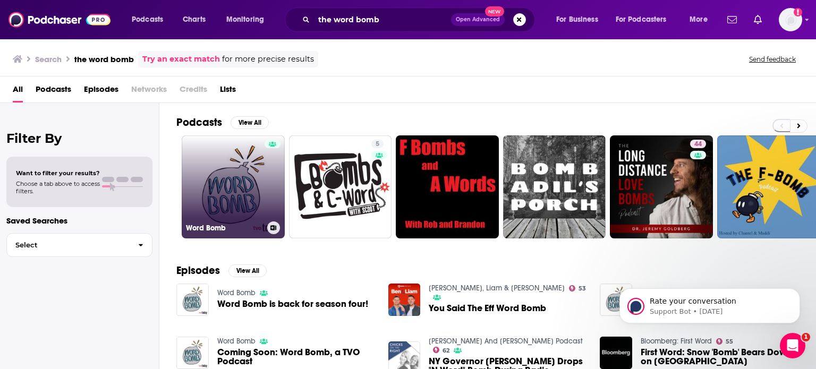
click at [253, 174] on link "Word Bomb" at bounding box center [233, 186] width 103 height 103
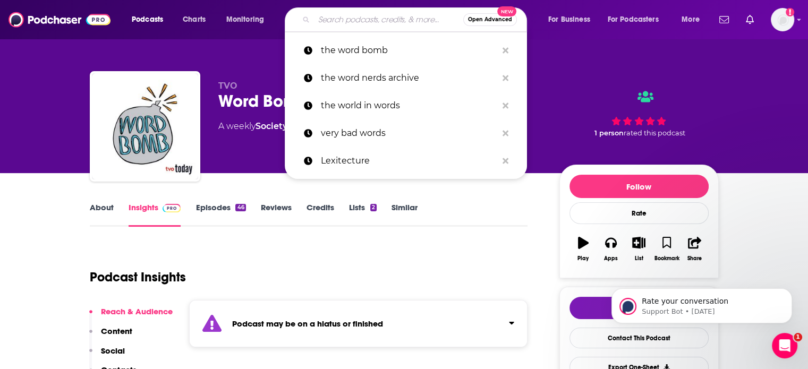
click at [350, 20] on input "Search podcasts, credits, & more..." at bounding box center [388, 19] width 149 height 17
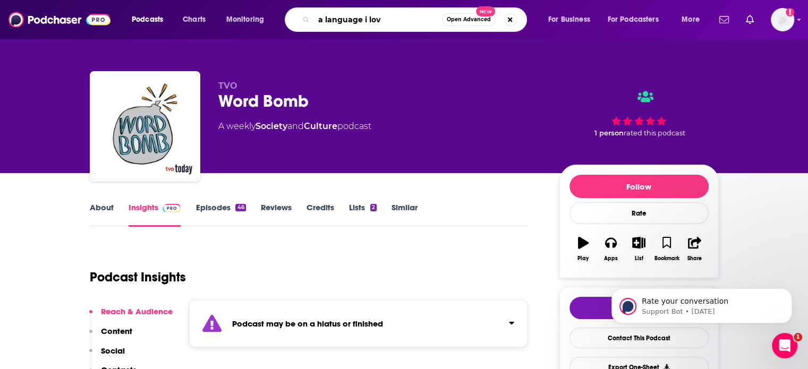
type input "a language i love"
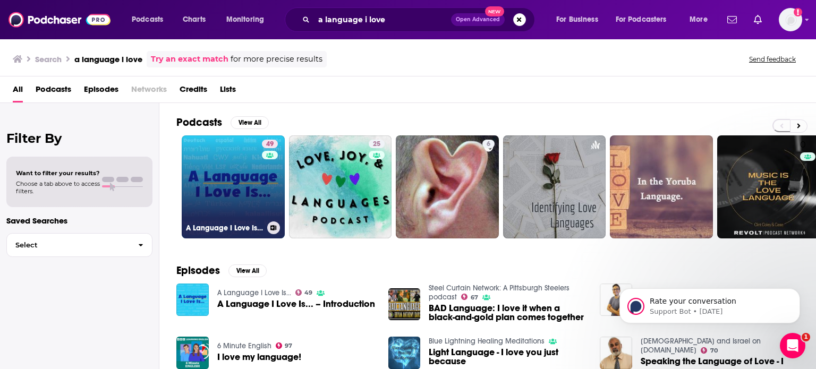
drag, startPoint x: 249, startPoint y: 186, endPoint x: 217, endPoint y: 178, distance: 33.0
click at [217, 178] on link "49 A Language I Love Is..." at bounding box center [233, 186] width 103 height 103
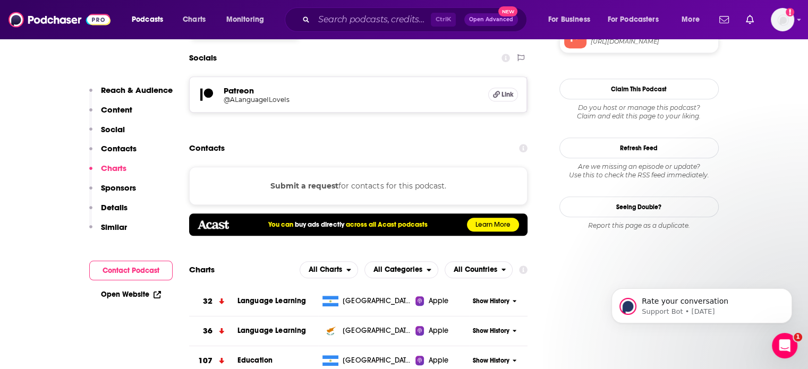
scroll to position [948, 0]
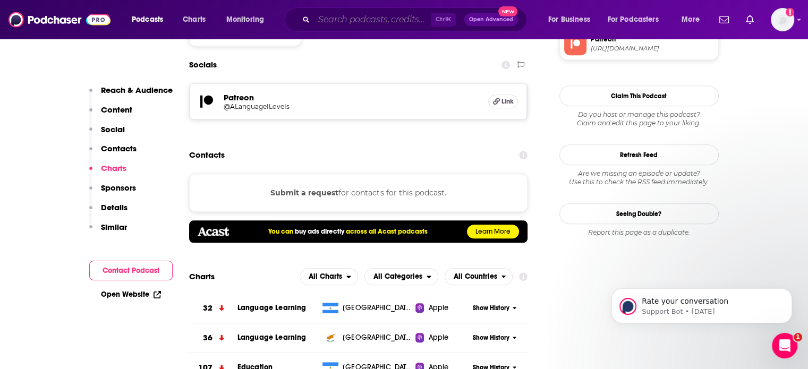
click at [325, 23] on input "Search podcasts, credits, & more..." at bounding box center [372, 19] width 117 height 17
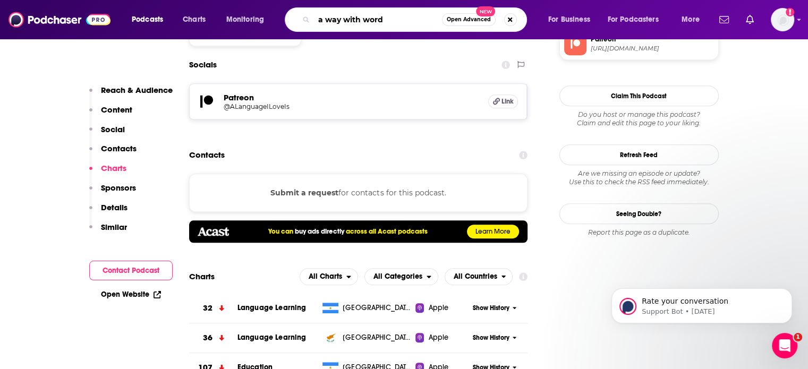
type input "a way with words"
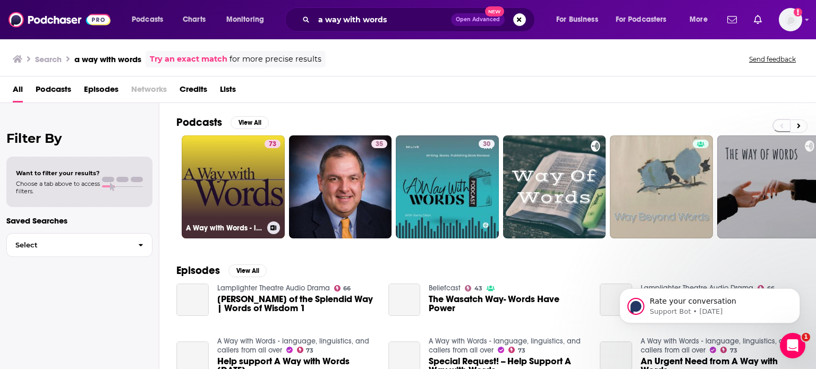
click at [261, 185] on link "73 A Way with Words - language, linguistics, and callers from all over" at bounding box center [233, 186] width 103 height 103
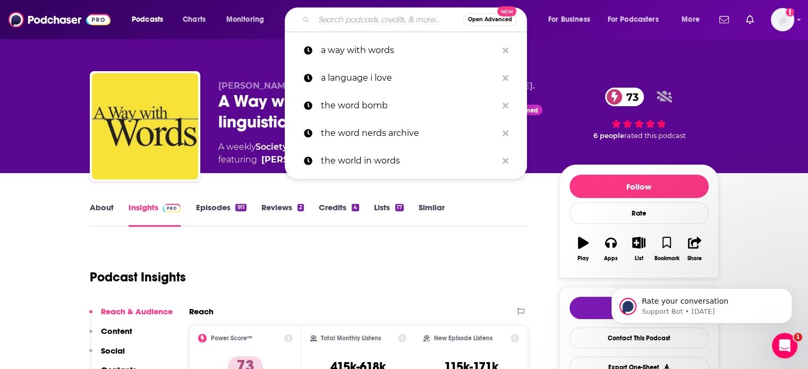
click at [363, 14] on input "Search podcasts, credits, & more..." at bounding box center [388, 19] width 149 height 17
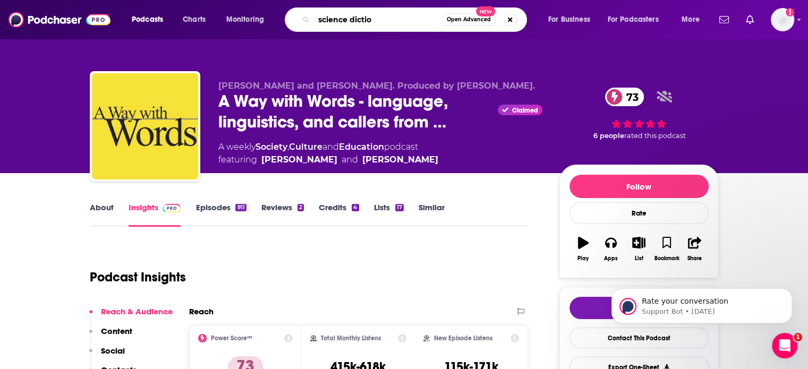
type input "science diction"
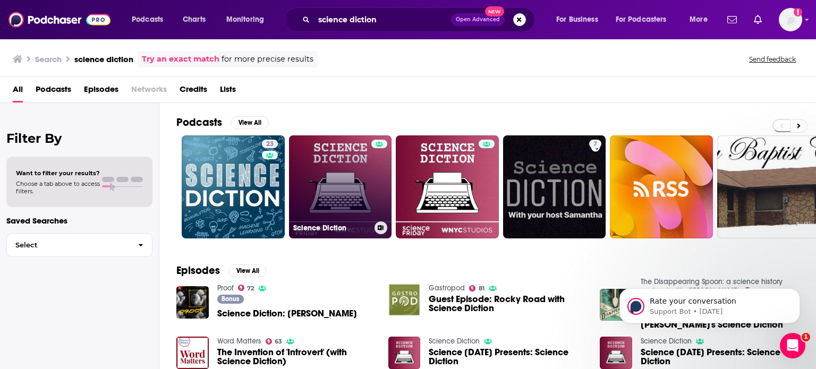
click at [344, 176] on link "Science Diction" at bounding box center [340, 186] width 103 height 103
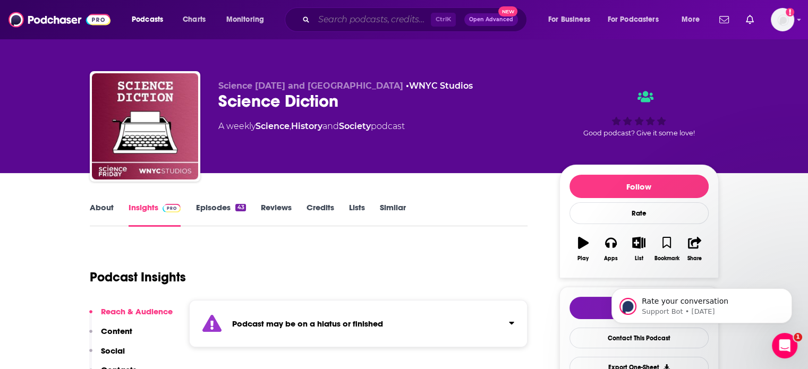
click at [339, 21] on input "Search podcasts, credits, & more..." at bounding box center [372, 19] width 117 height 17
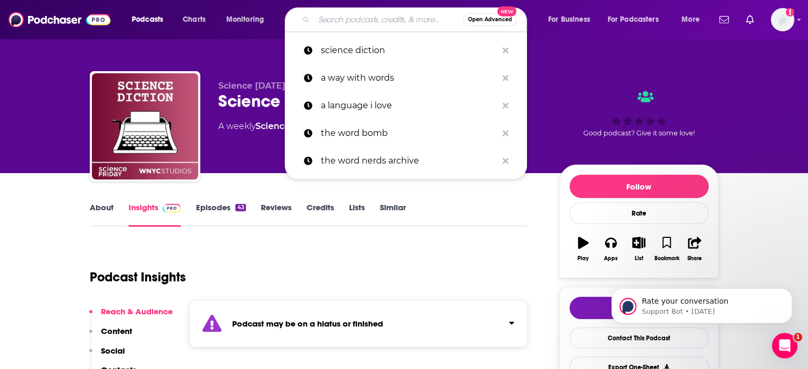
paste input "Radio Omniglot"
type input "Radio Omniglot"
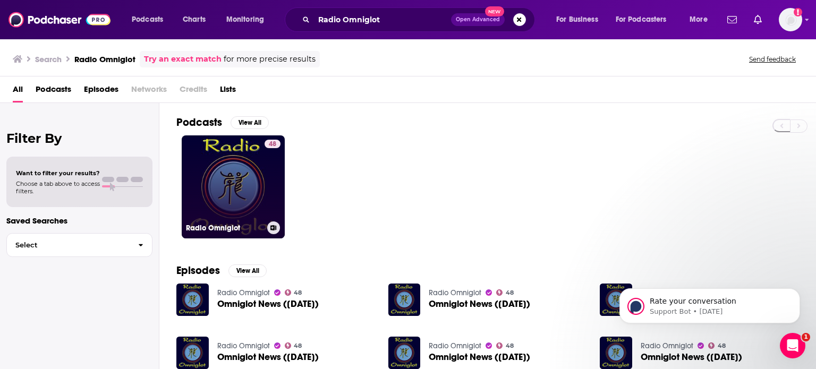
click at [246, 161] on link "48 Radio Omniglot" at bounding box center [233, 186] width 103 height 103
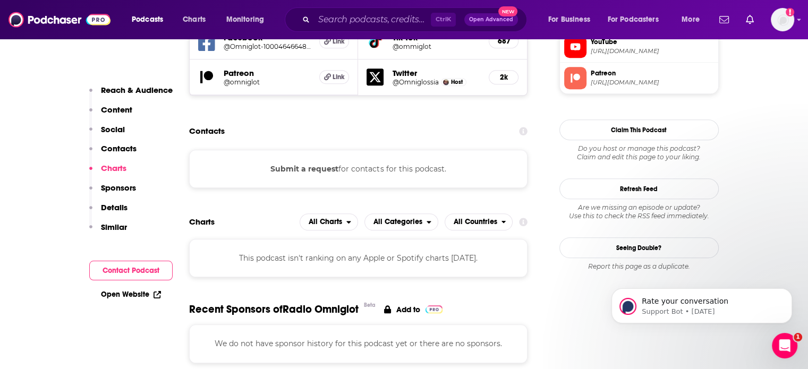
scroll to position [1040, 0]
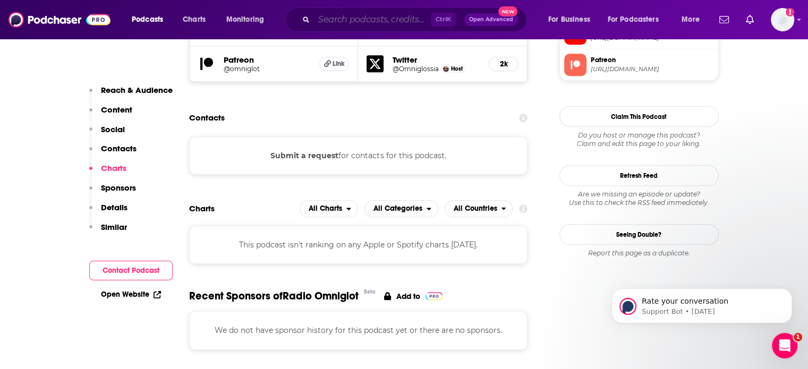
click at [344, 19] on input "Search podcasts, credits, & more..." at bounding box center [372, 19] width 117 height 17
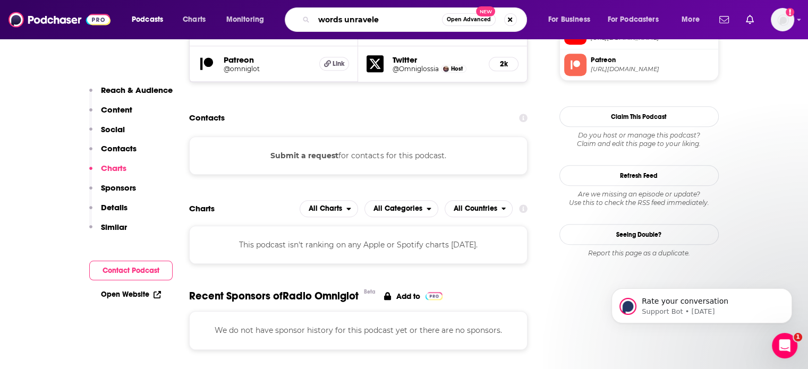
type input "words unraveled"
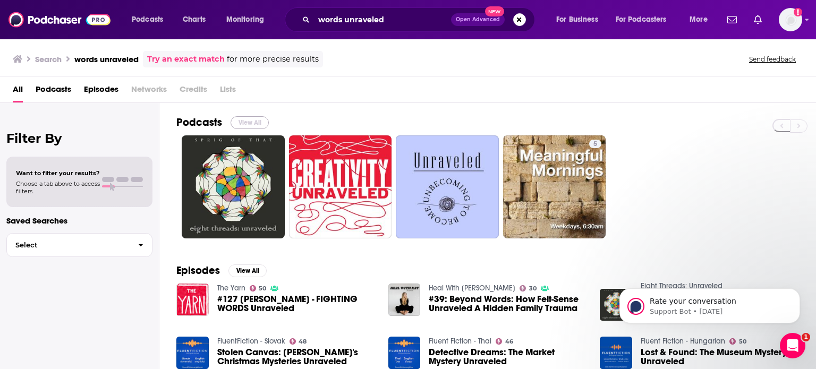
click at [250, 121] on button "View All" at bounding box center [249, 122] width 38 height 13
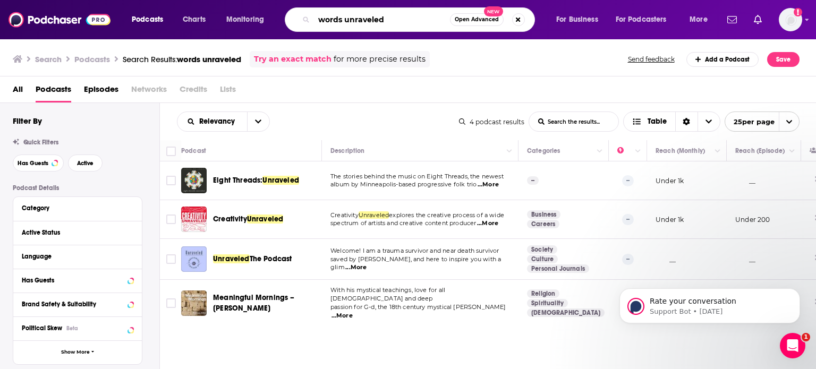
click at [331, 22] on input "words unraveled" at bounding box center [382, 19] width 136 height 17
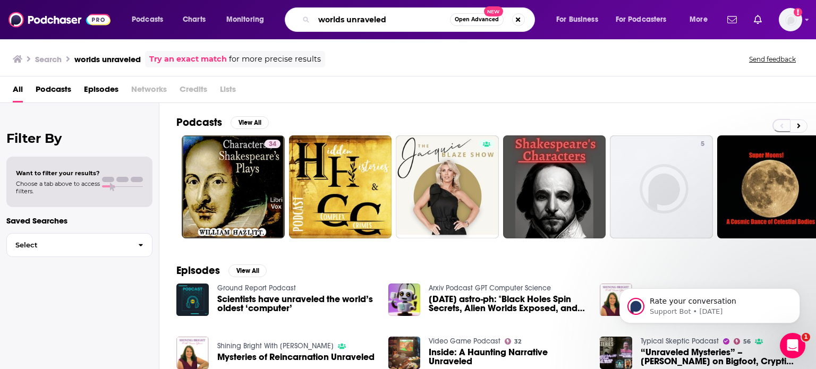
click at [397, 20] on input "worlds unraveled" at bounding box center [382, 19] width 136 height 17
type input "w"
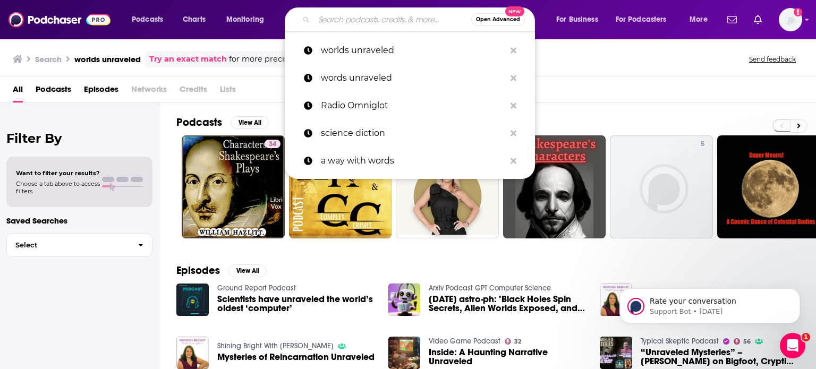
paste input "Words Unravelled"
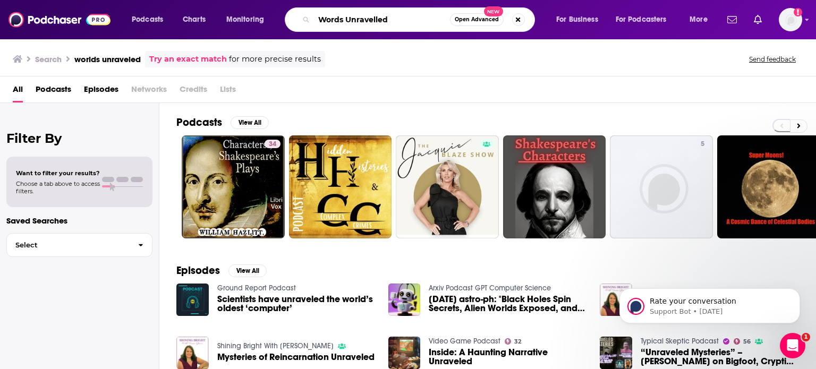
type input "Words Unravelled"
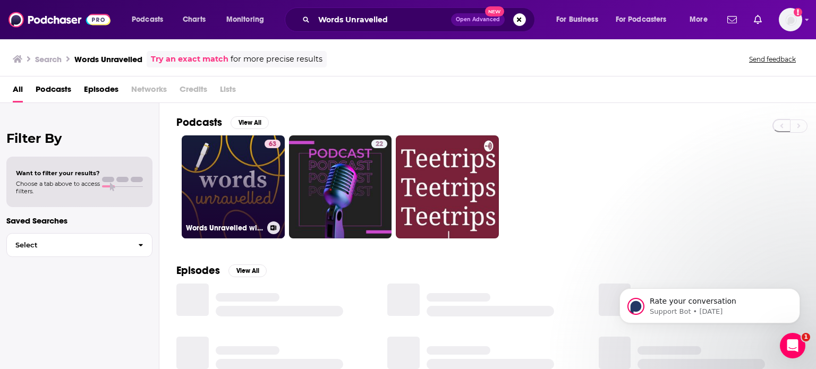
click at [244, 177] on link "63 Words Unravelled with RobWords and Jess Zafarris" at bounding box center [233, 186] width 103 height 103
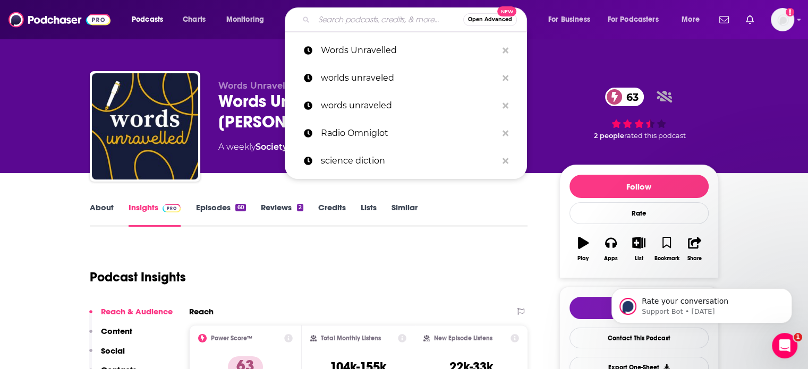
click at [333, 18] on input "Search podcasts, credits, & more..." at bounding box center [388, 19] width 149 height 17
paste input "Conlangery Podcast"
type input "Conlangery Podcast"
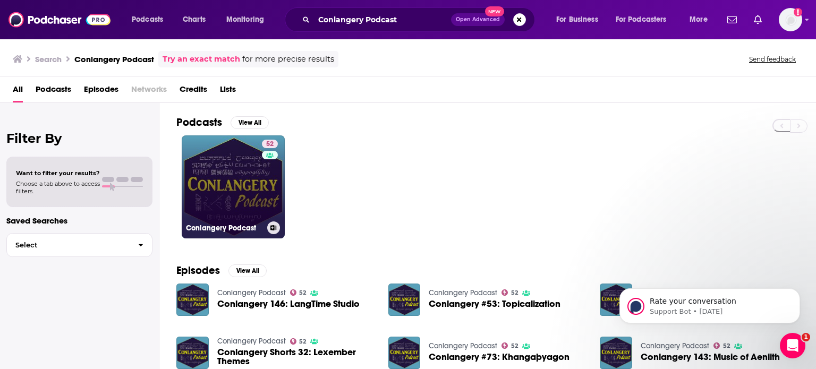
click at [240, 189] on link "52 Conlangery Podcast" at bounding box center [233, 186] width 103 height 103
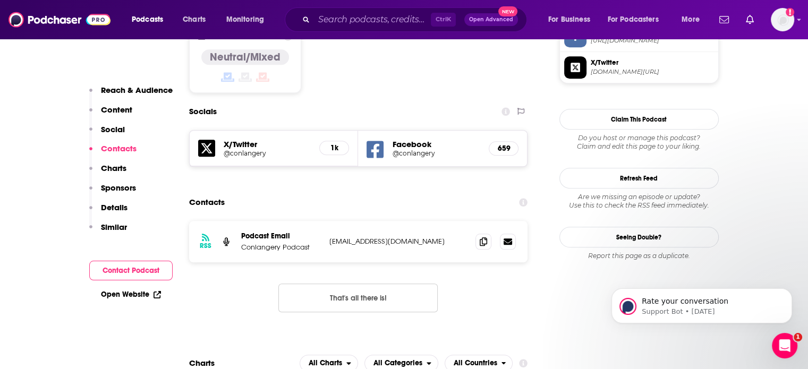
scroll to position [971, 0]
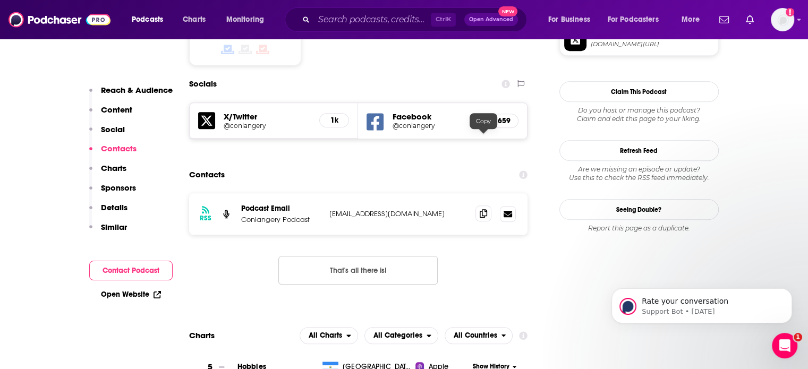
click at [484, 209] on icon at bounding box center [483, 213] width 7 height 8
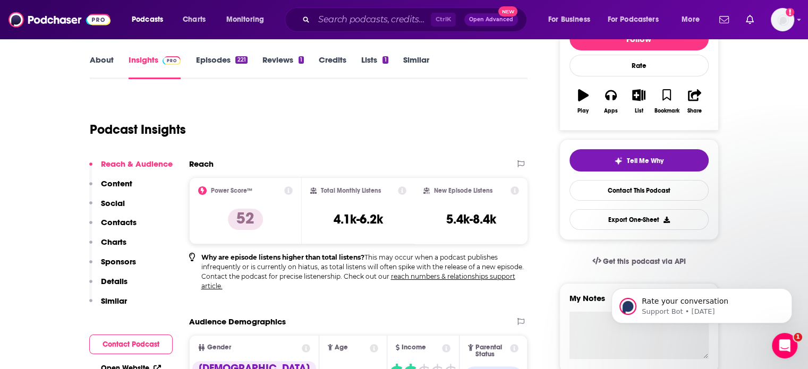
scroll to position [0, 0]
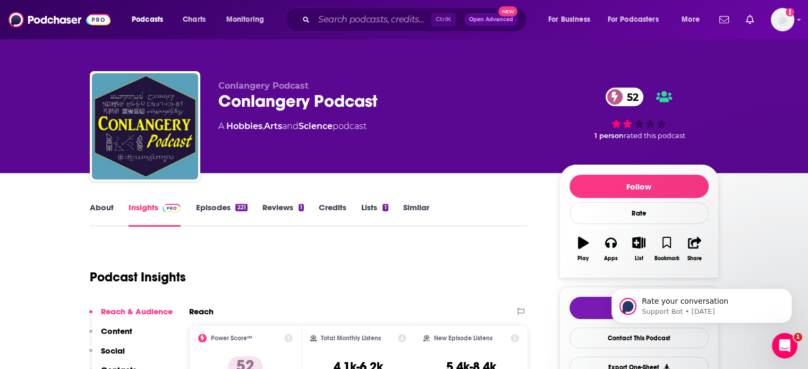
click at [101, 206] on link "About" at bounding box center [102, 214] width 24 height 24
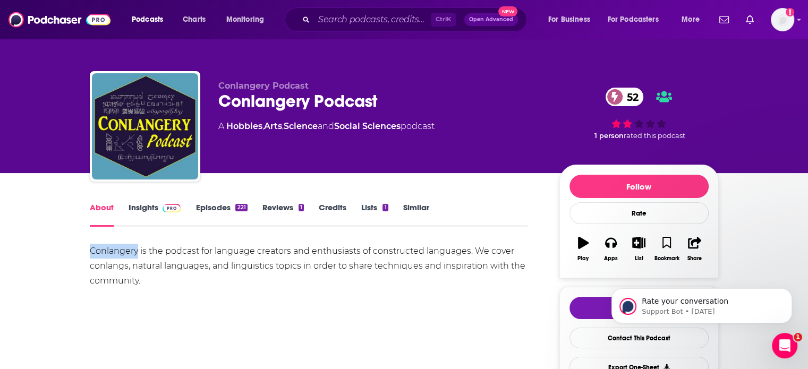
drag, startPoint x: 87, startPoint y: 251, endPoint x: 138, endPoint y: 251, distance: 51.0
copy div "Conlangery"
